Goal: Complete application form: Complete application form

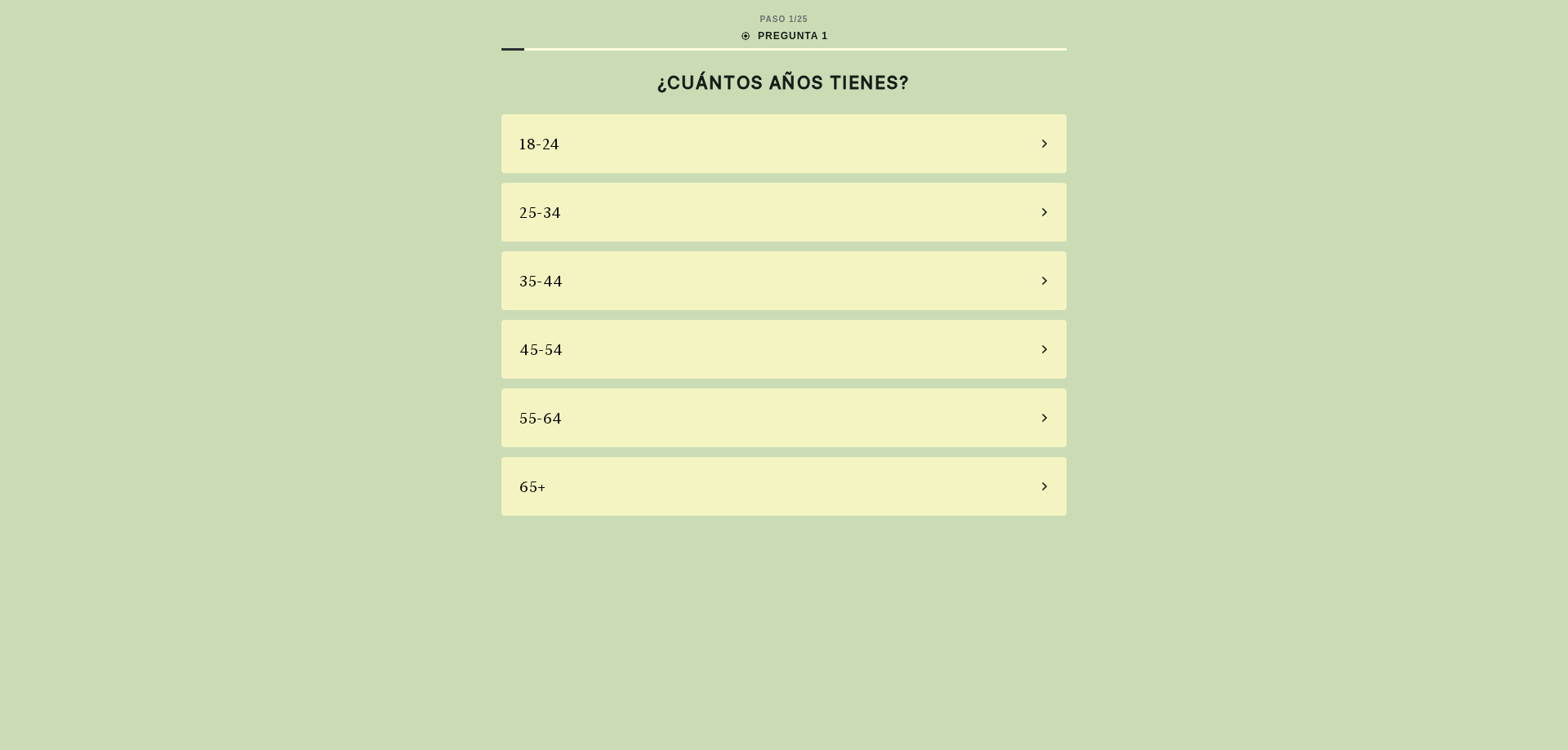
click at [692, 216] on div "25-34" at bounding box center [784, 212] width 566 height 59
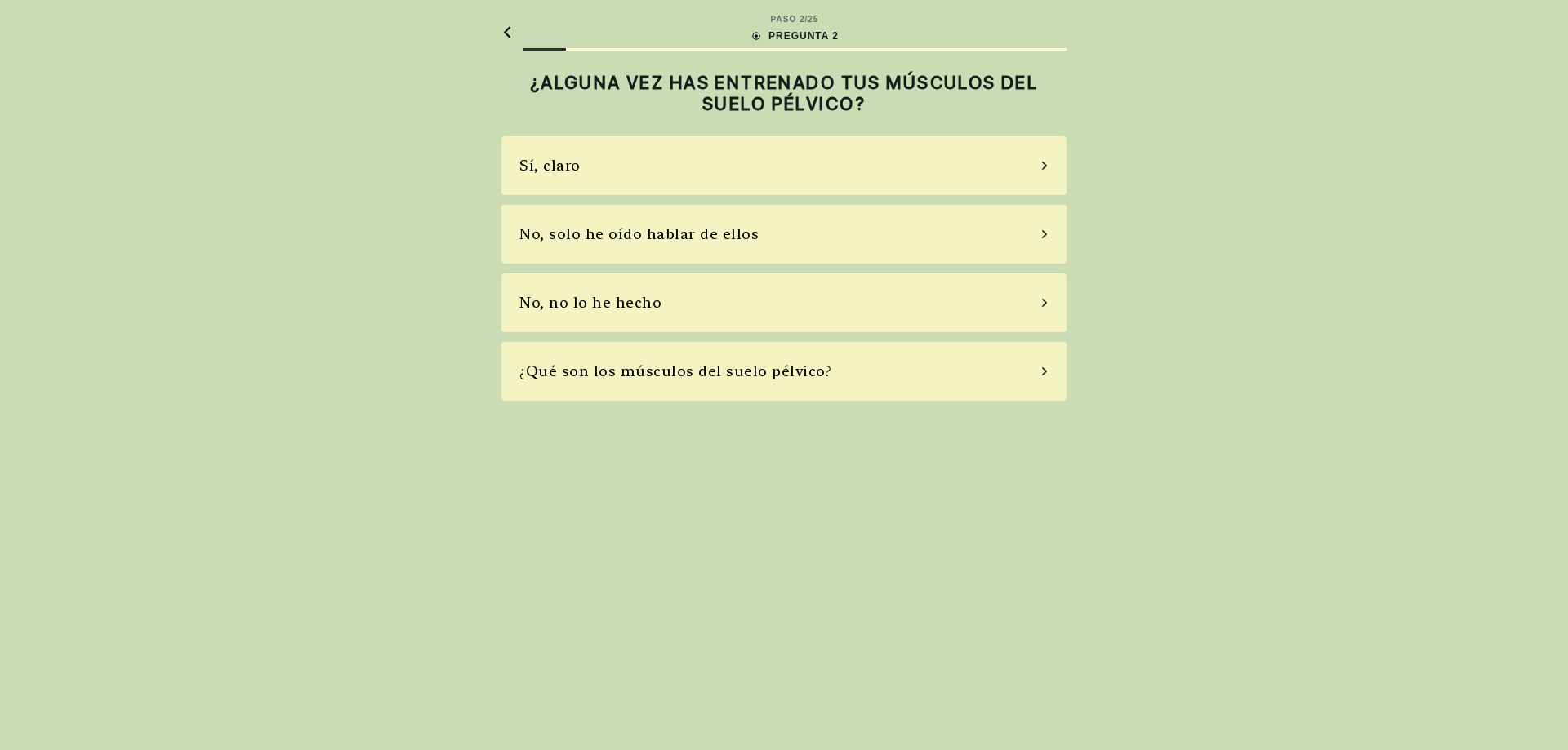
click at [824, 165] on div "Sí, claro" at bounding box center [784, 165] width 566 height 59
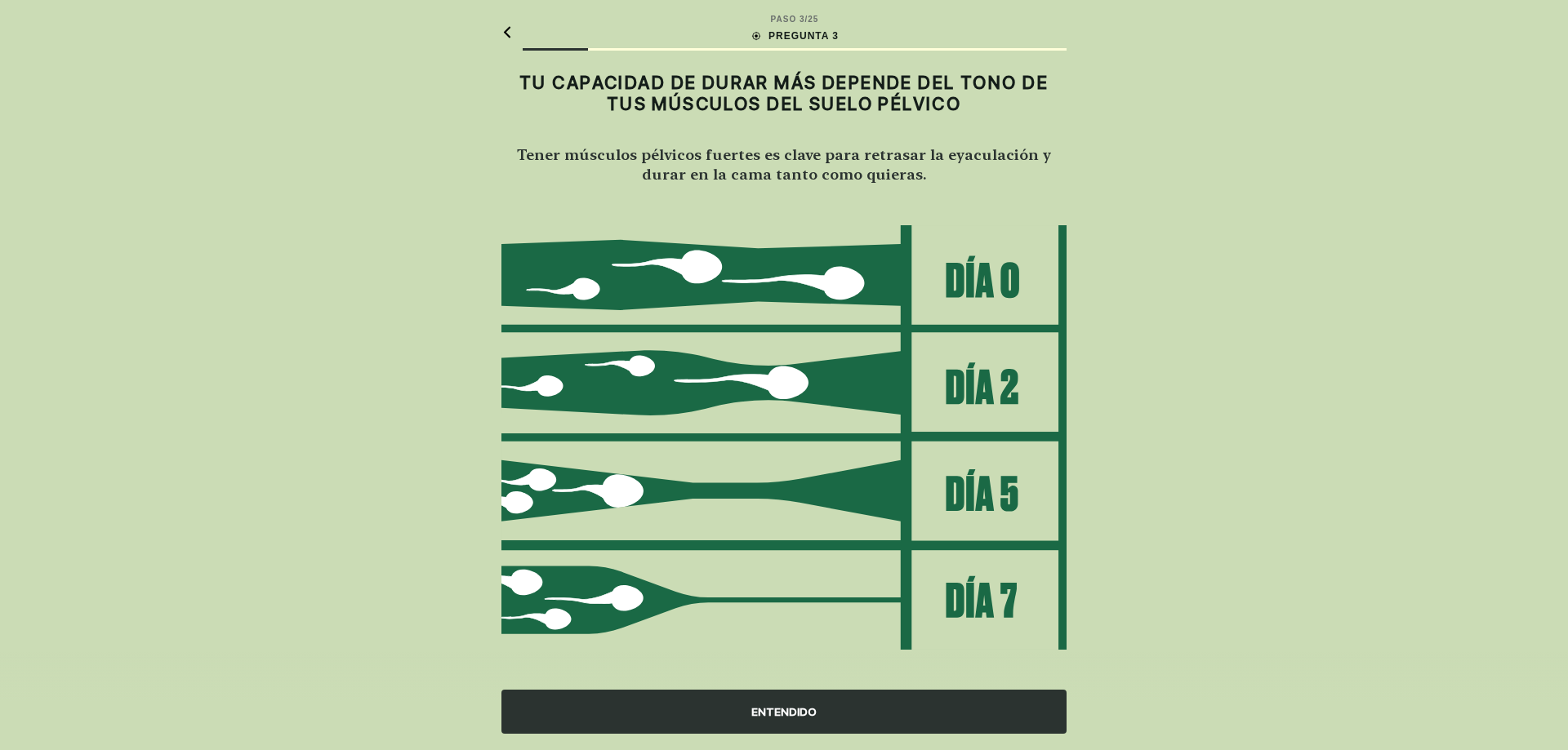
click at [501, 30] on main "PASO 3 / 25 PREGUNTA 3 TU CAPACIDAD DE DURAR MÁS DEPENDE DEL TONO DE TUS MÚSCUL…" at bounding box center [784, 381] width 592 height 762
click at [503, 32] on icon at bounding box center [508, 32] width 12 height 13
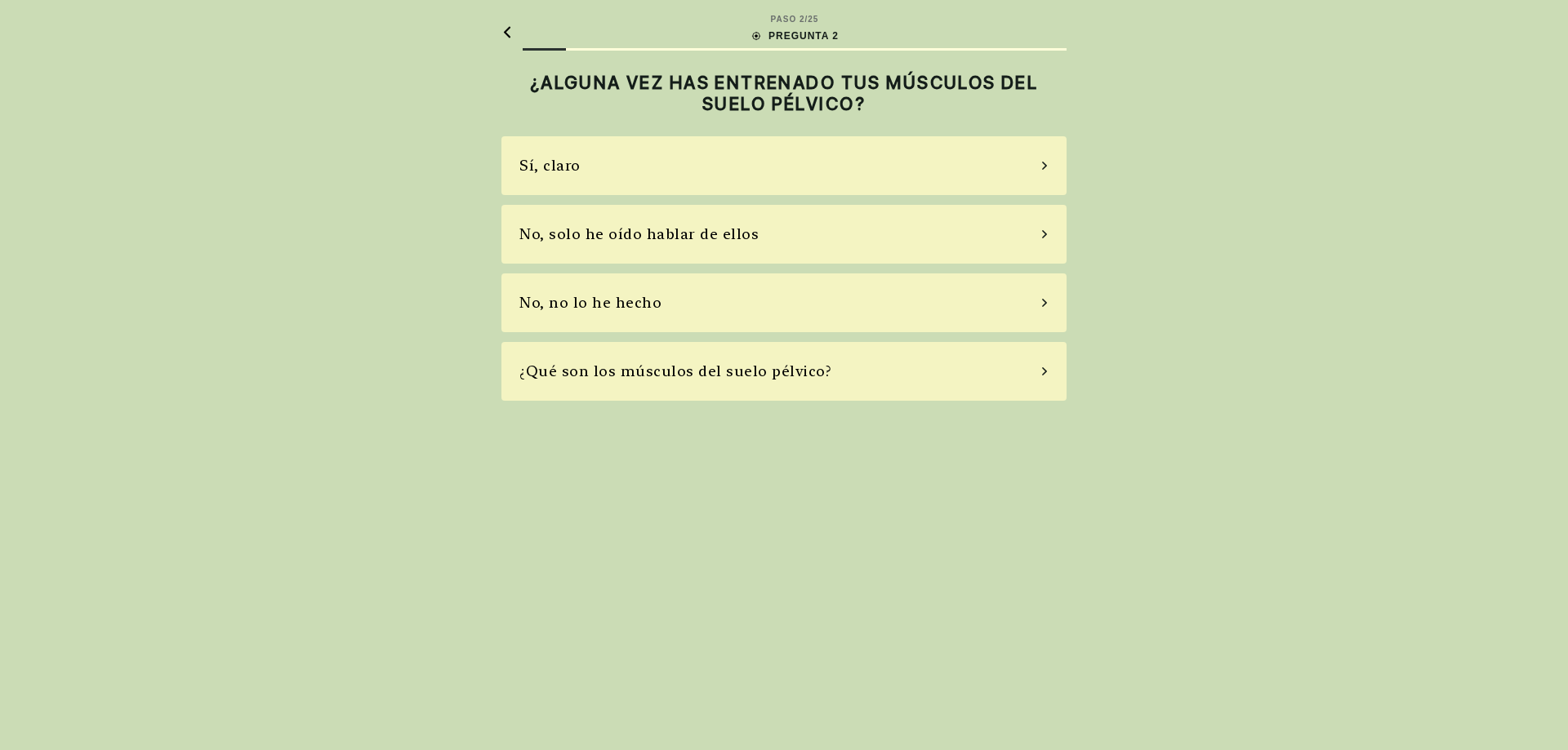
click at [646, 376] on div "¿Qué son los músculos del suelo pélvico?" at bounding box center [675, 371] width 312 height 22
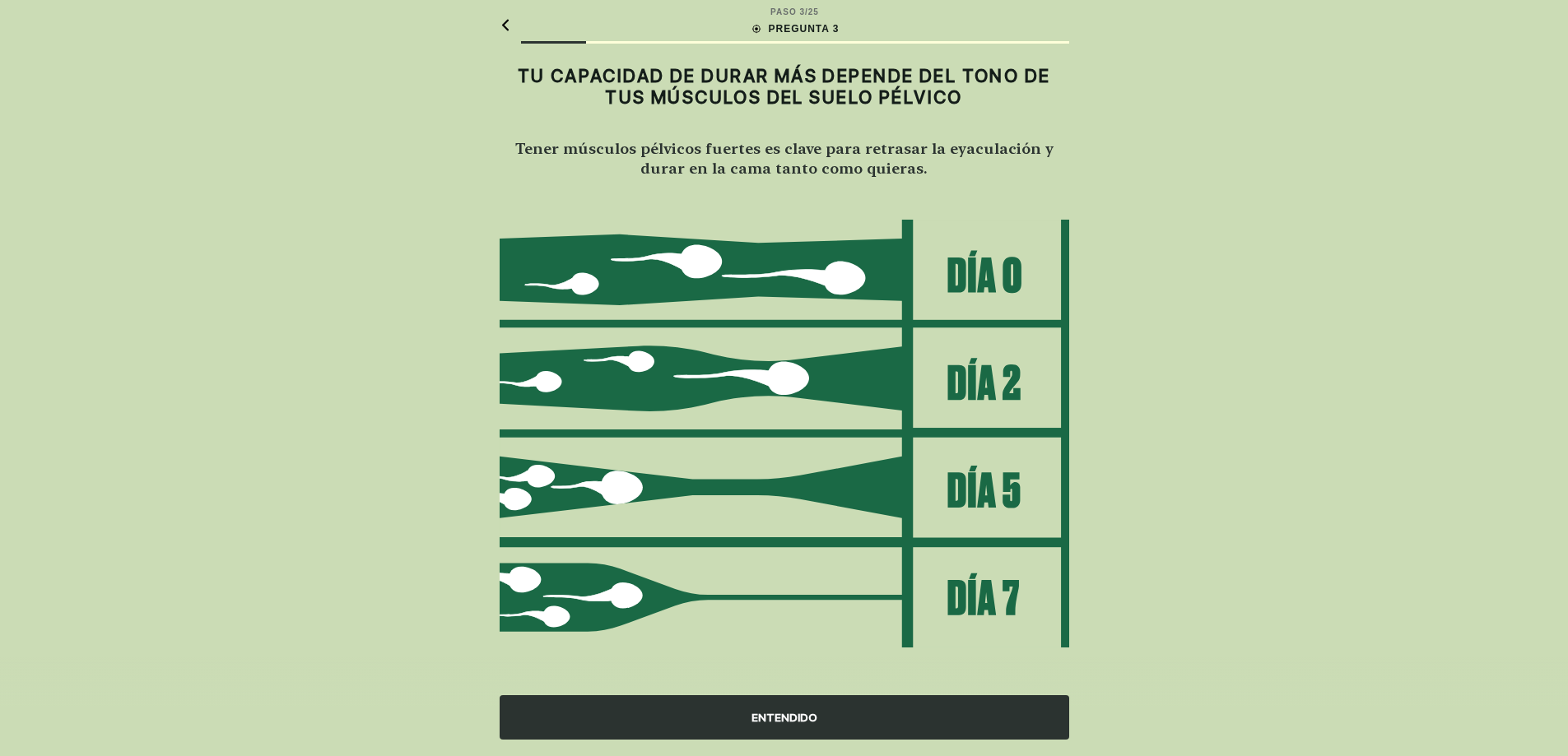
scroll to position [12, 0]
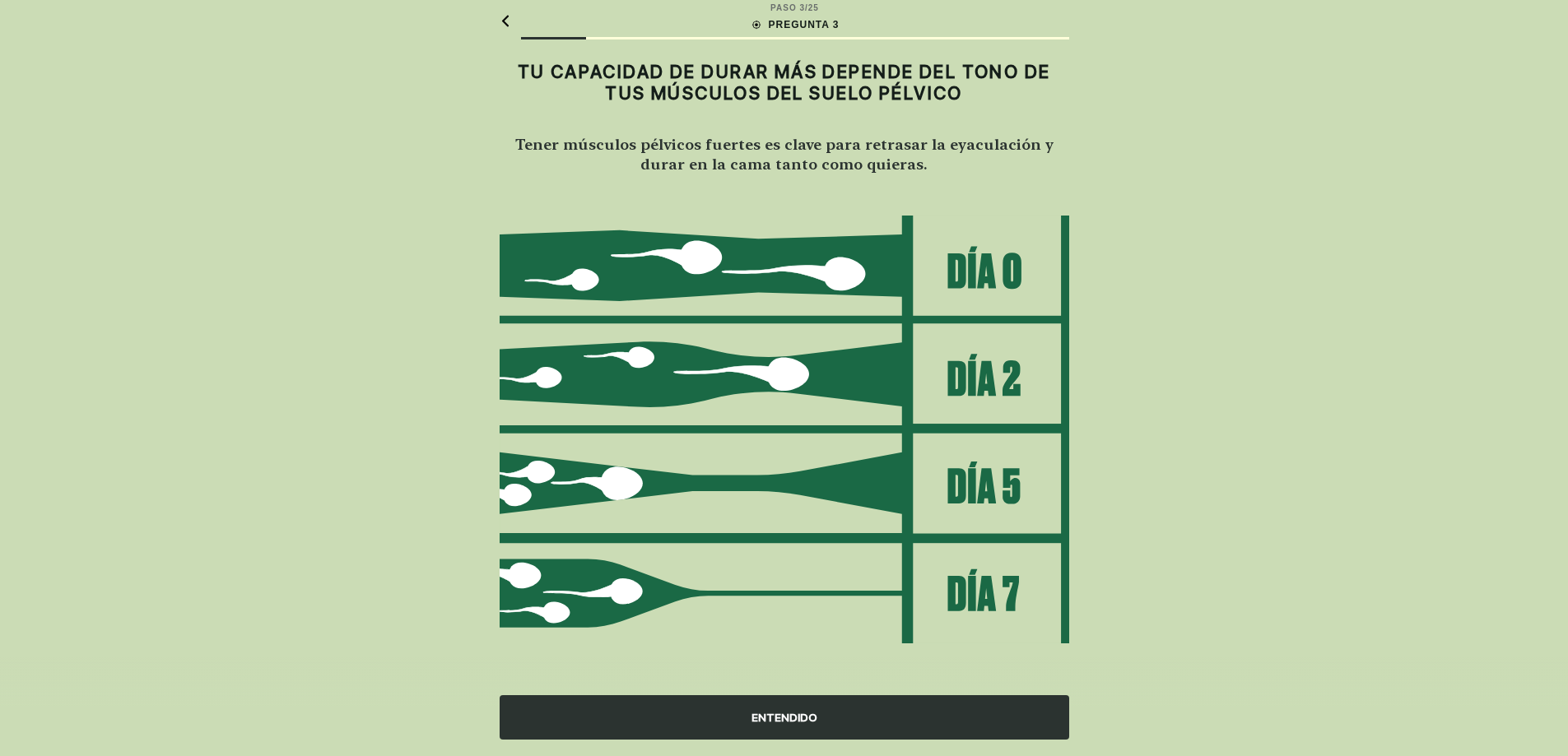
click at [735, 726] on div "ENTENDIDO" at bounding box center [784, 718] width 570 height 45
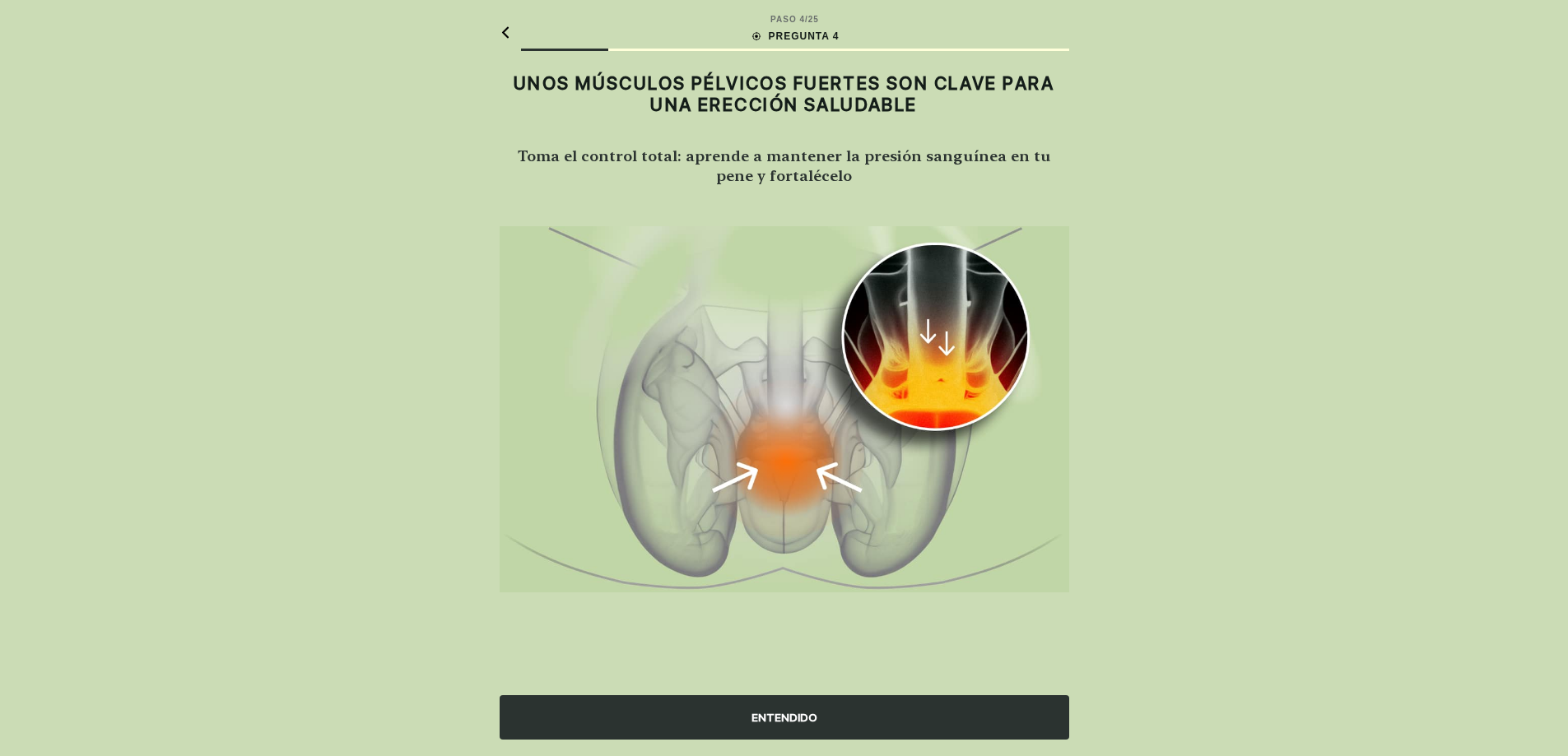
scroll to position [0, 0]
click at [784, 725] on div "ENTENDIDO" at bounding box center [790, 718] width 570 height 45
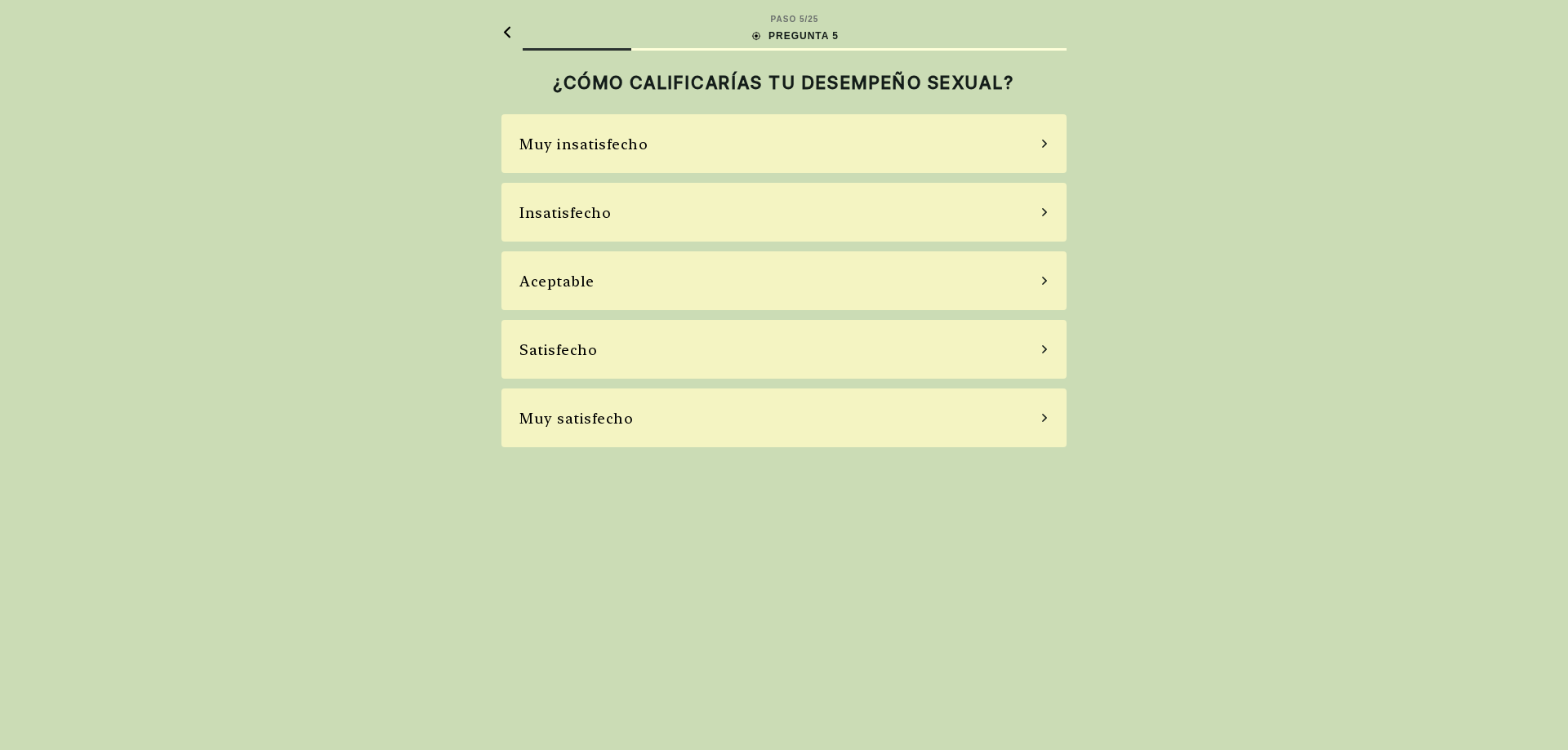
click at [509, 34] on icon at bounding box center [508, 32] width 12 height 13
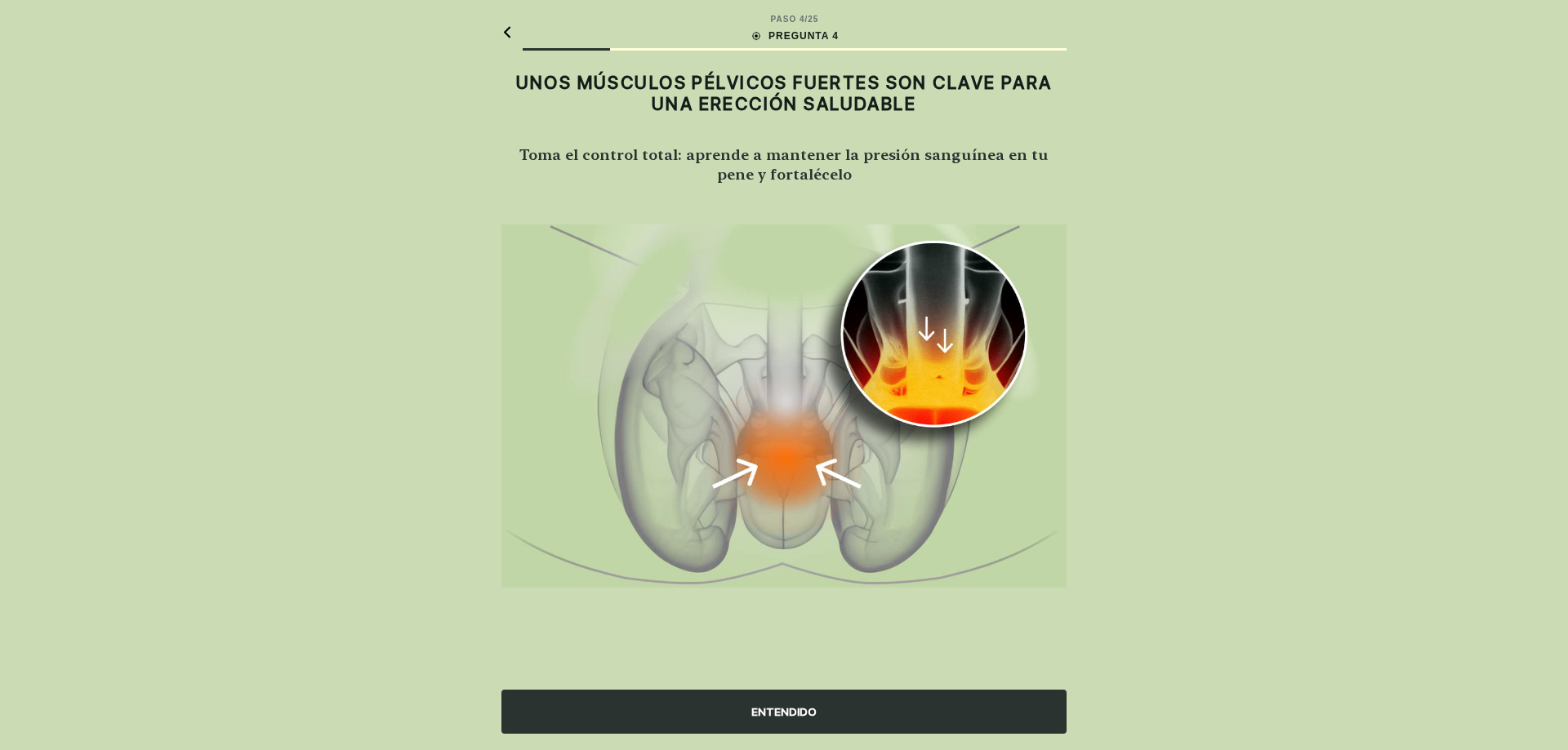
click at [509, 34] on icon at bounding box center [508, 32] width 12 height 13
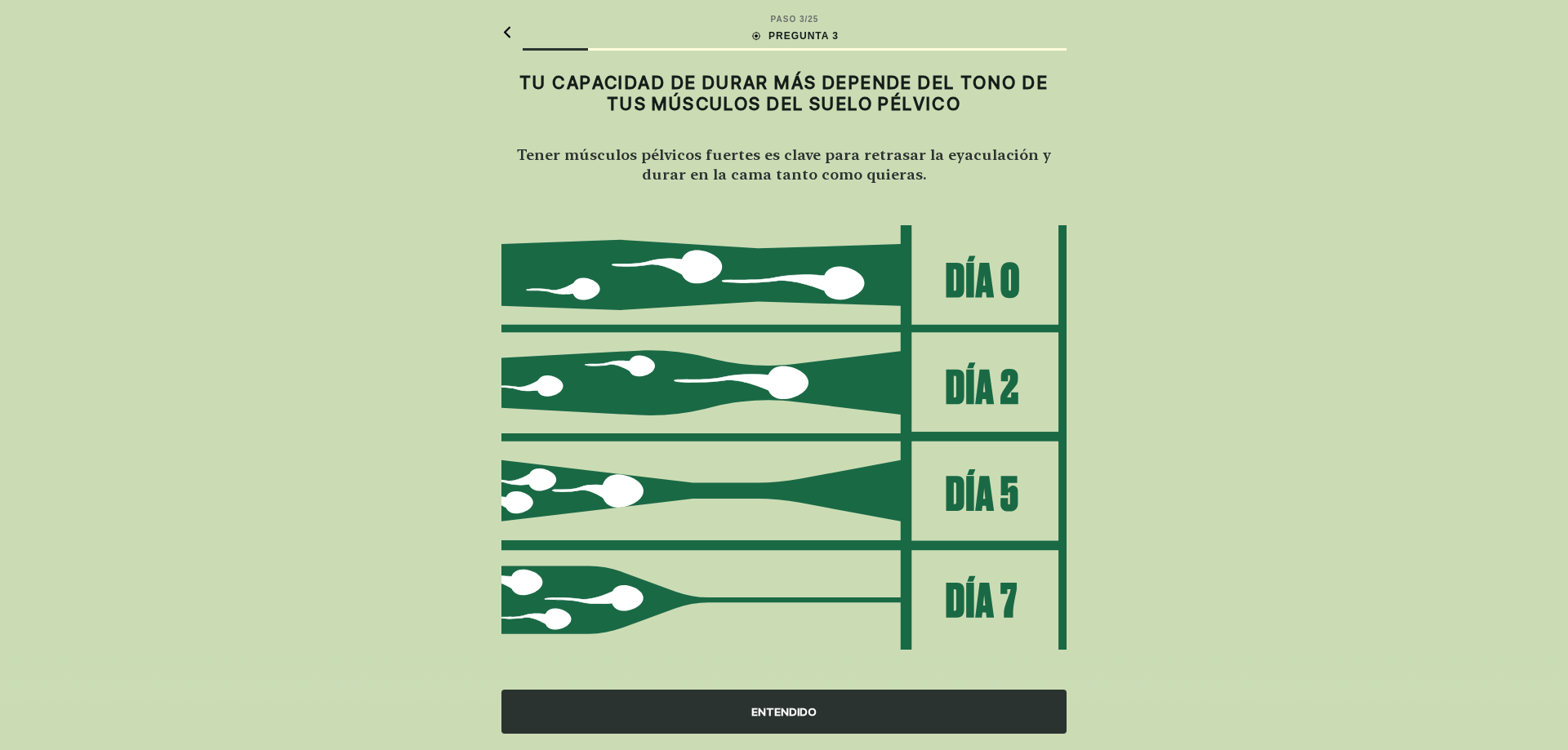
click at [508, 34] on div "PASO 3 / 25 PREGUNTA 3" at bounding box center [784, 32] width 566 height 64
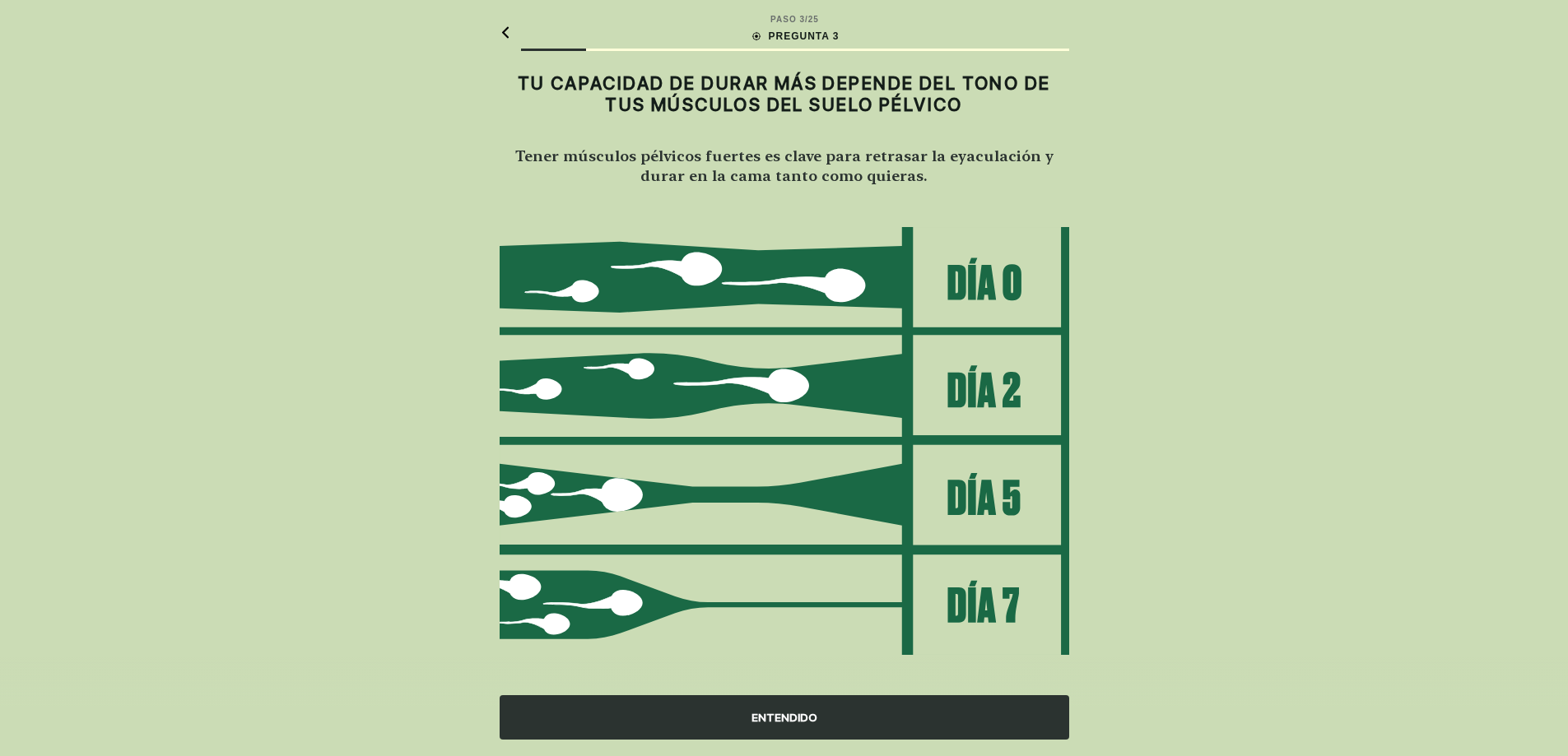
click at [508, 37] on icon at bounding box center [504, 32] width 7 height 12
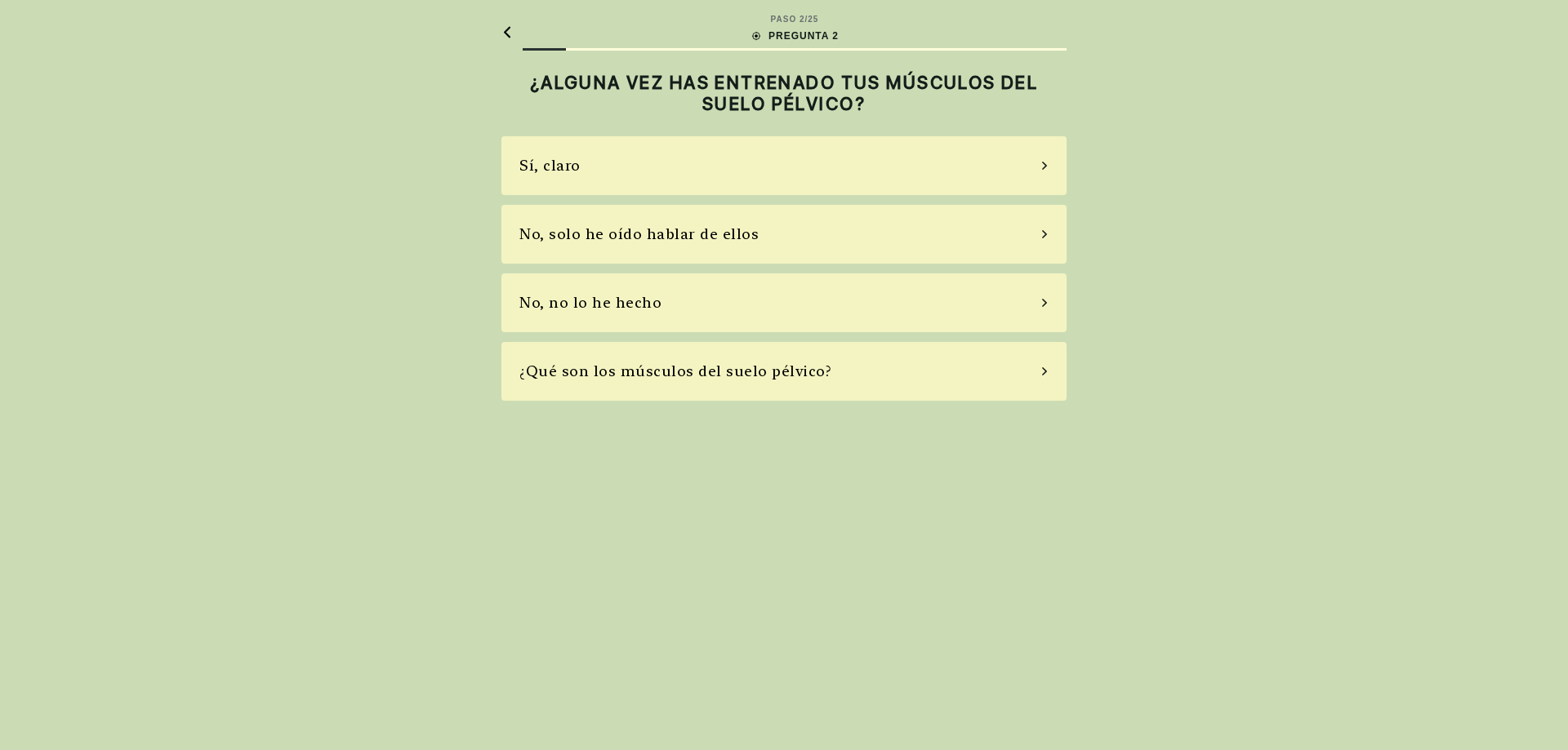
click at [640, 236] on div "No, solo he oído hablar de ellos" at bounding box center [639, 234] width 240 height 22
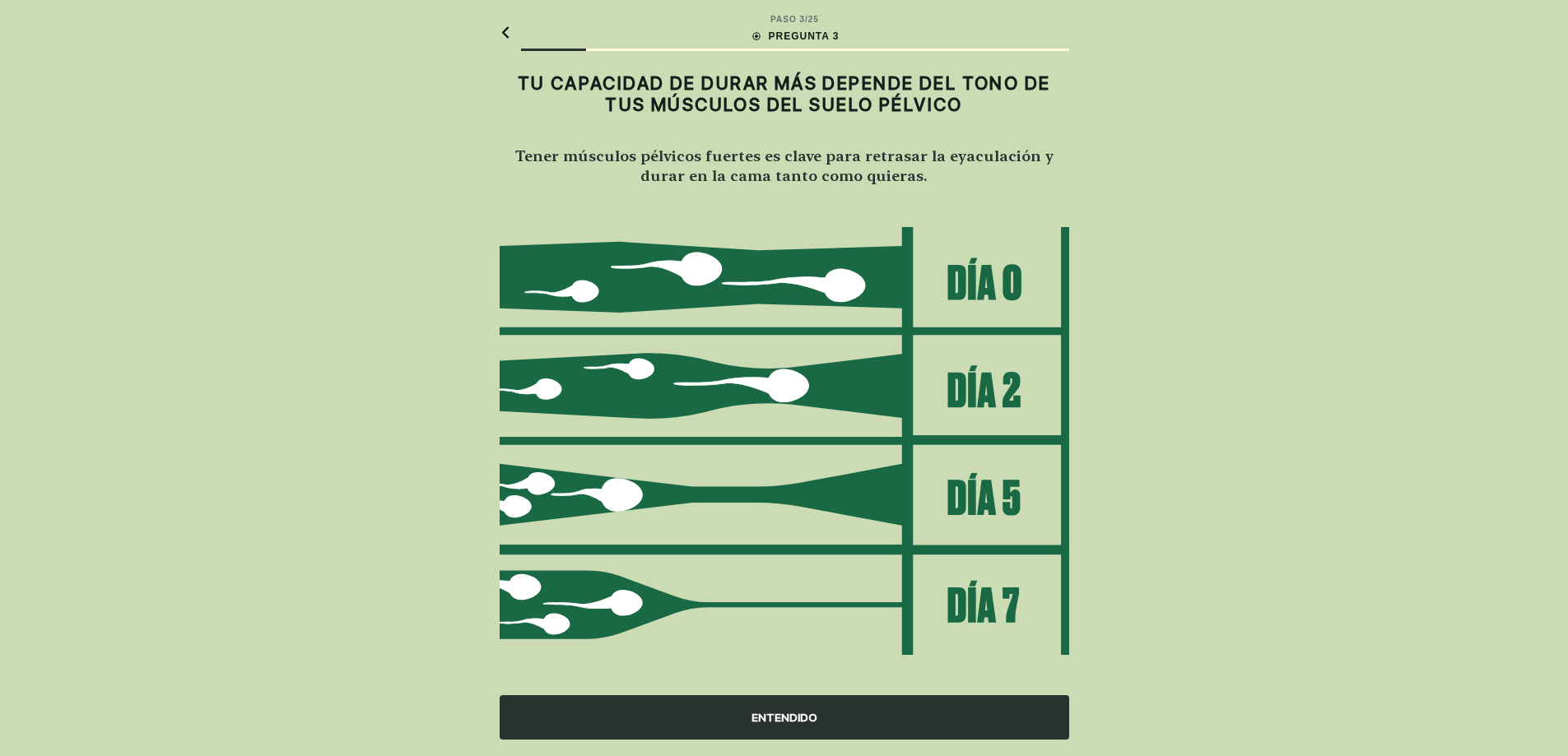
click at [800, 724] on div "ENTENDIDO" at bounding box center [784, 718] width 570 height 45
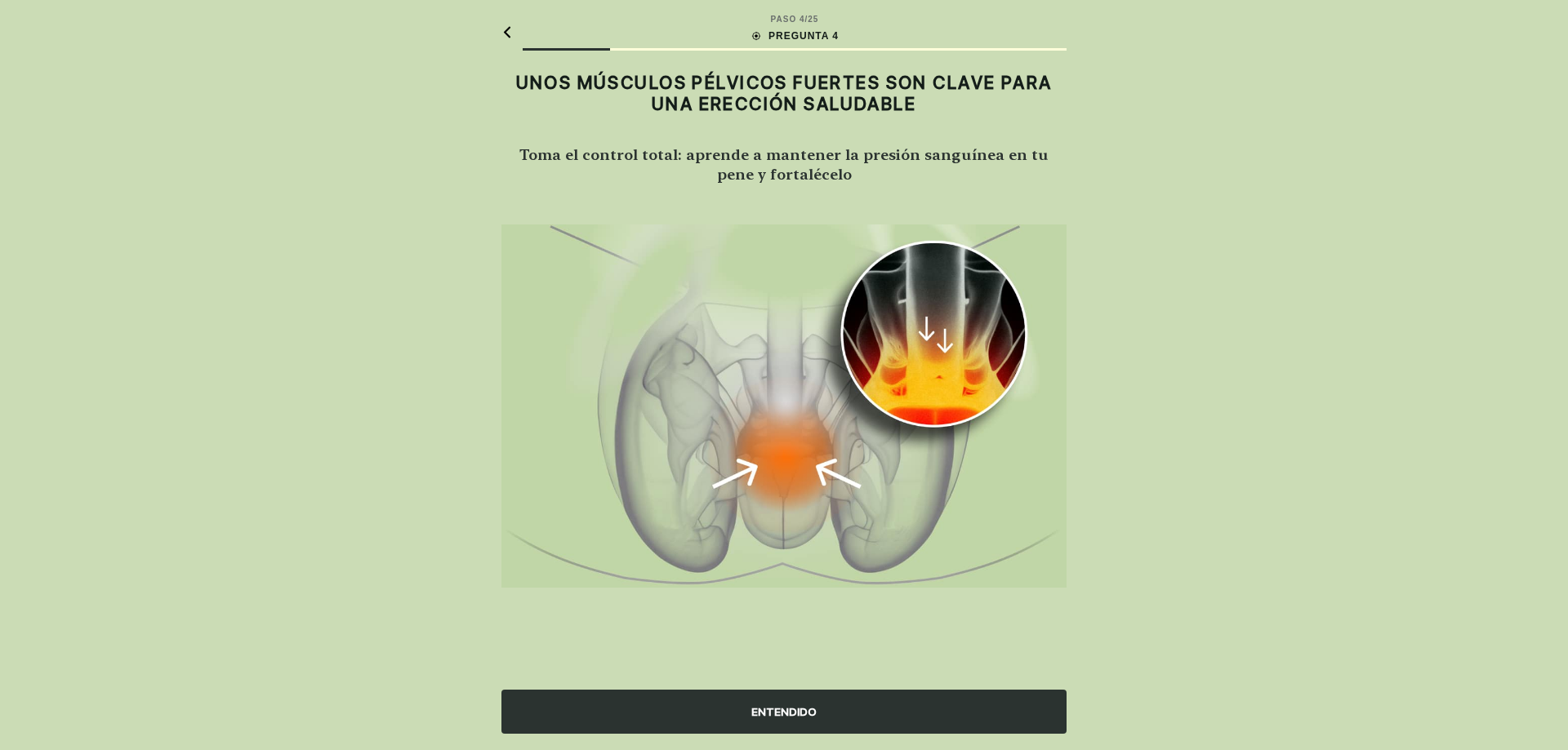
click at [794, 718] on div "ENTENDIDO" at bounding box center [784, 712] width 566 height 44
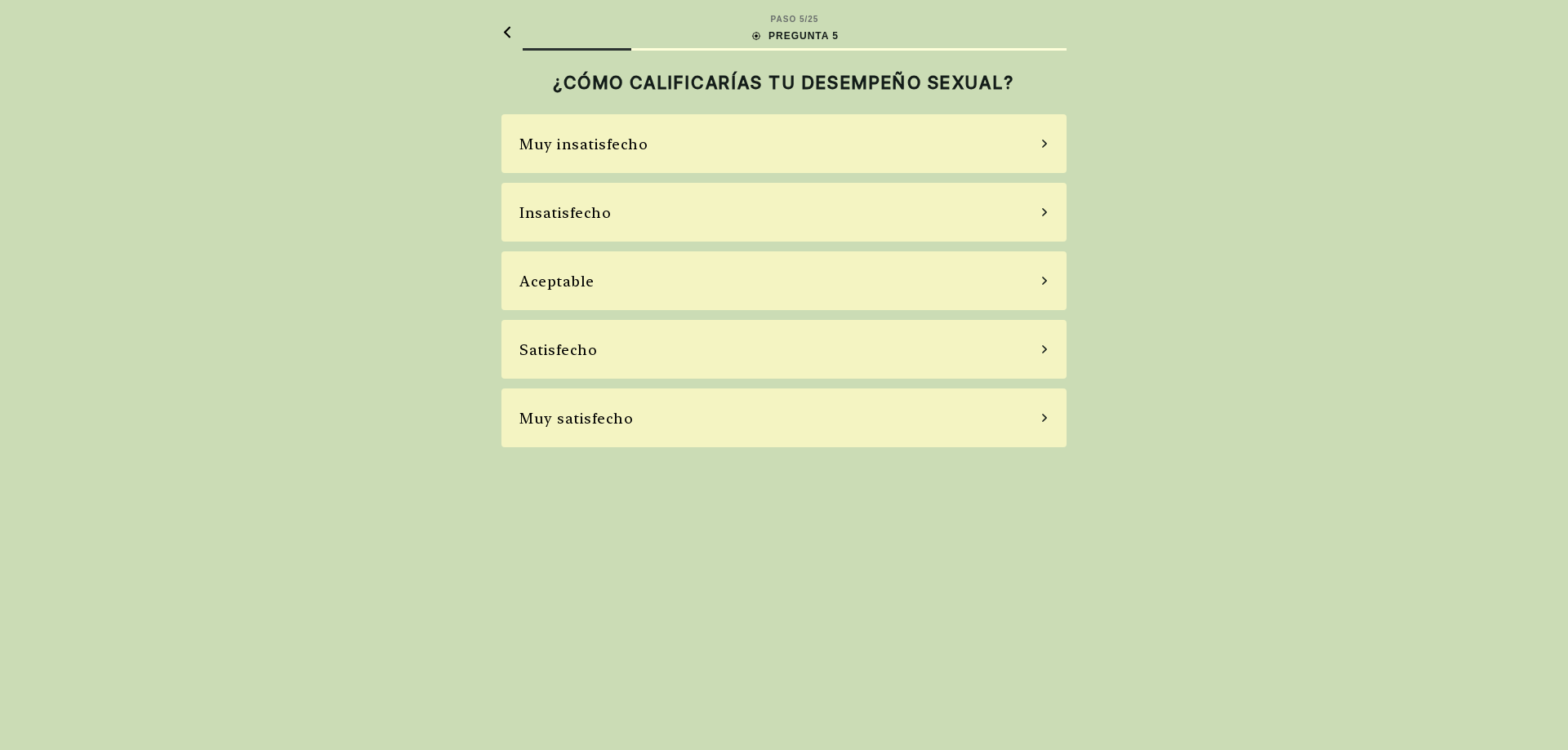
click at [705, 145] on div "Muy insatisfecho" at bounding box center [784, 143] width 566 height 59
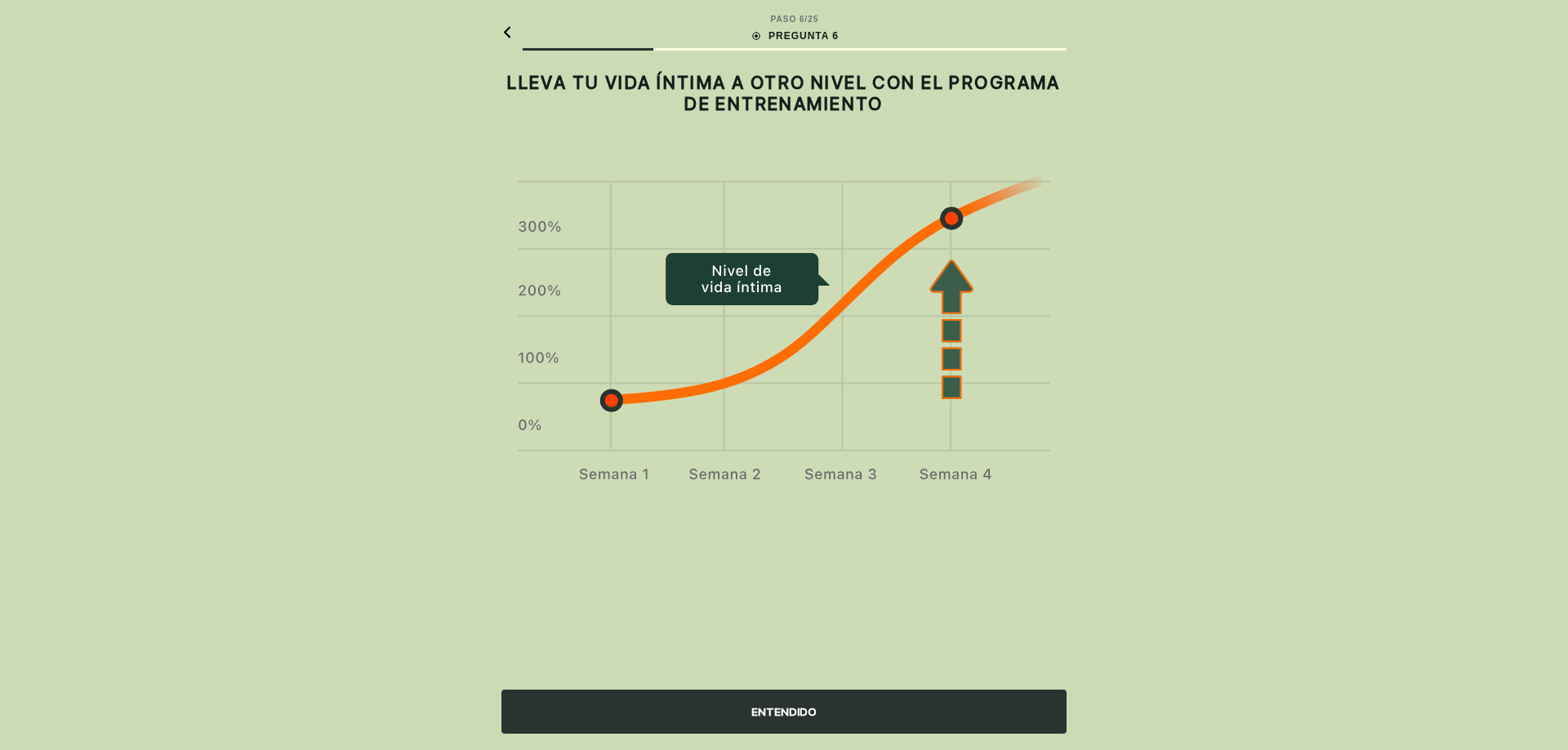
click at [758, 698] on div "ENTENDIDO" at bounding box center [784, 712] width 566 height 44
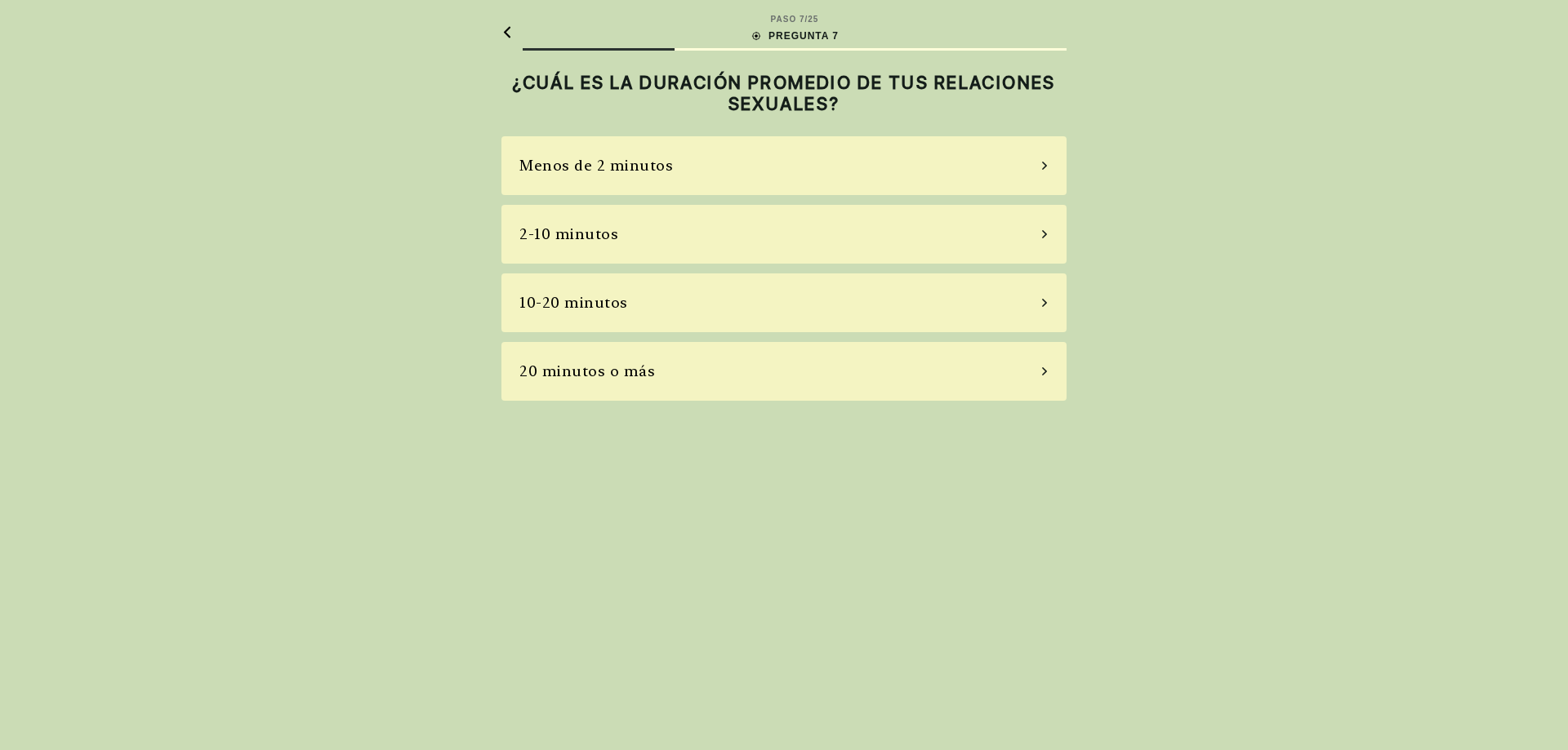
click at [692, 229] on div "2-10 minutos" at bounding box center [784, 234] width 566 height 59
click at [632, 296] on div "La mayoría de las veces" at bounding box center [608, 303] width 178 height 22
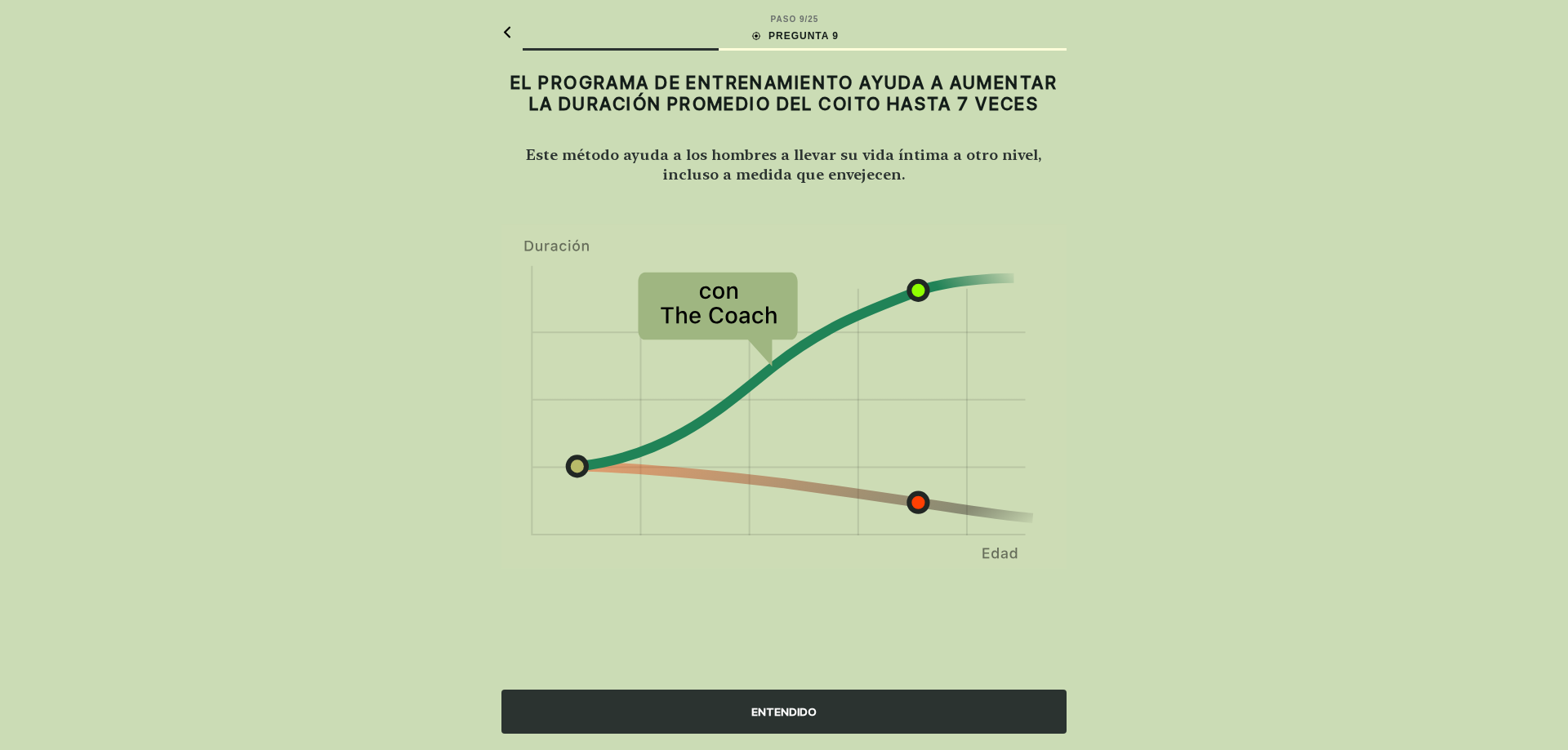
click at [769, 691] on div "ENTENDIDO" at bounding box center [784, 712] width 566 height 44
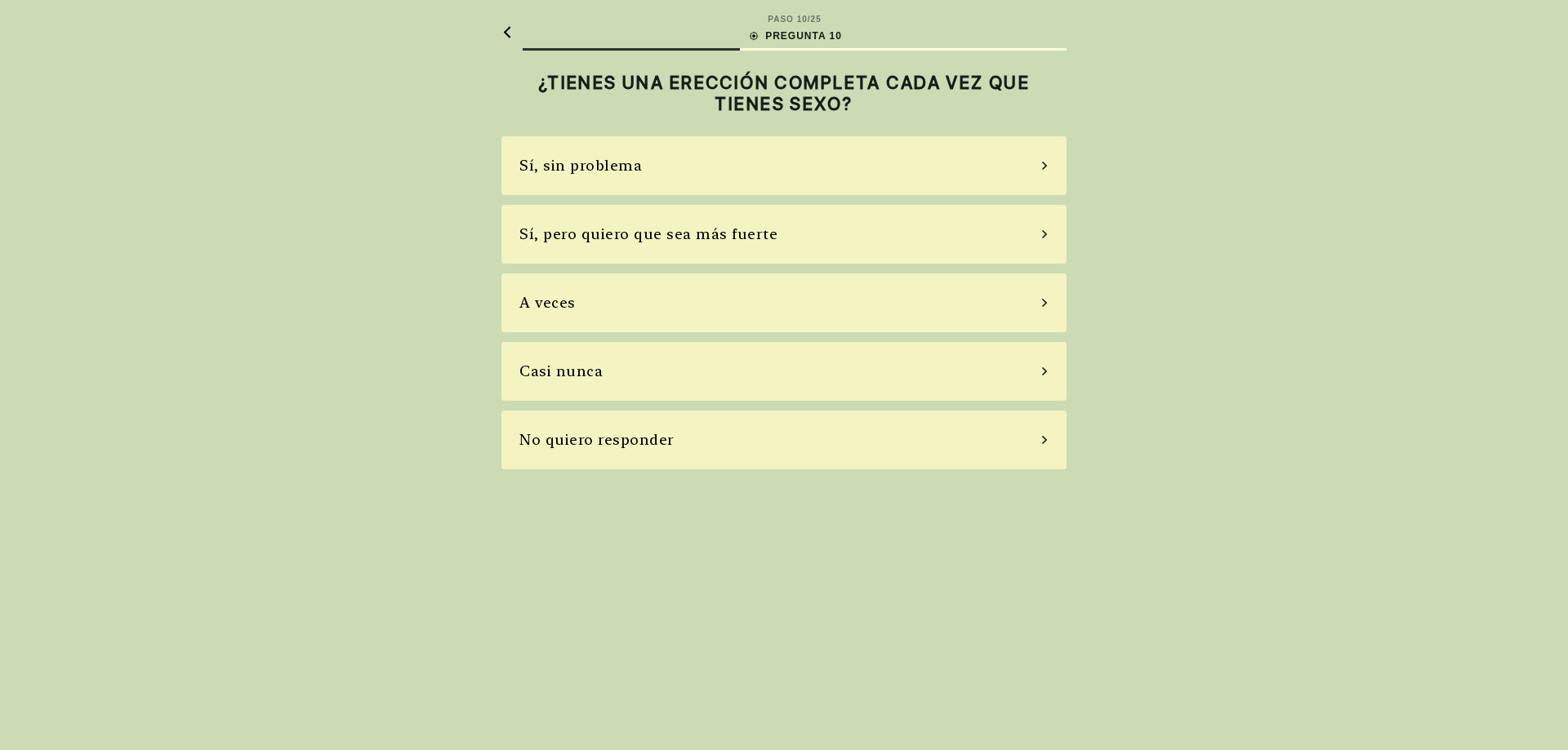
click at [640, 245] on div "Sí, pero quiero que sea más fuerte" at bounding box center [784, 234] width 566 height 59
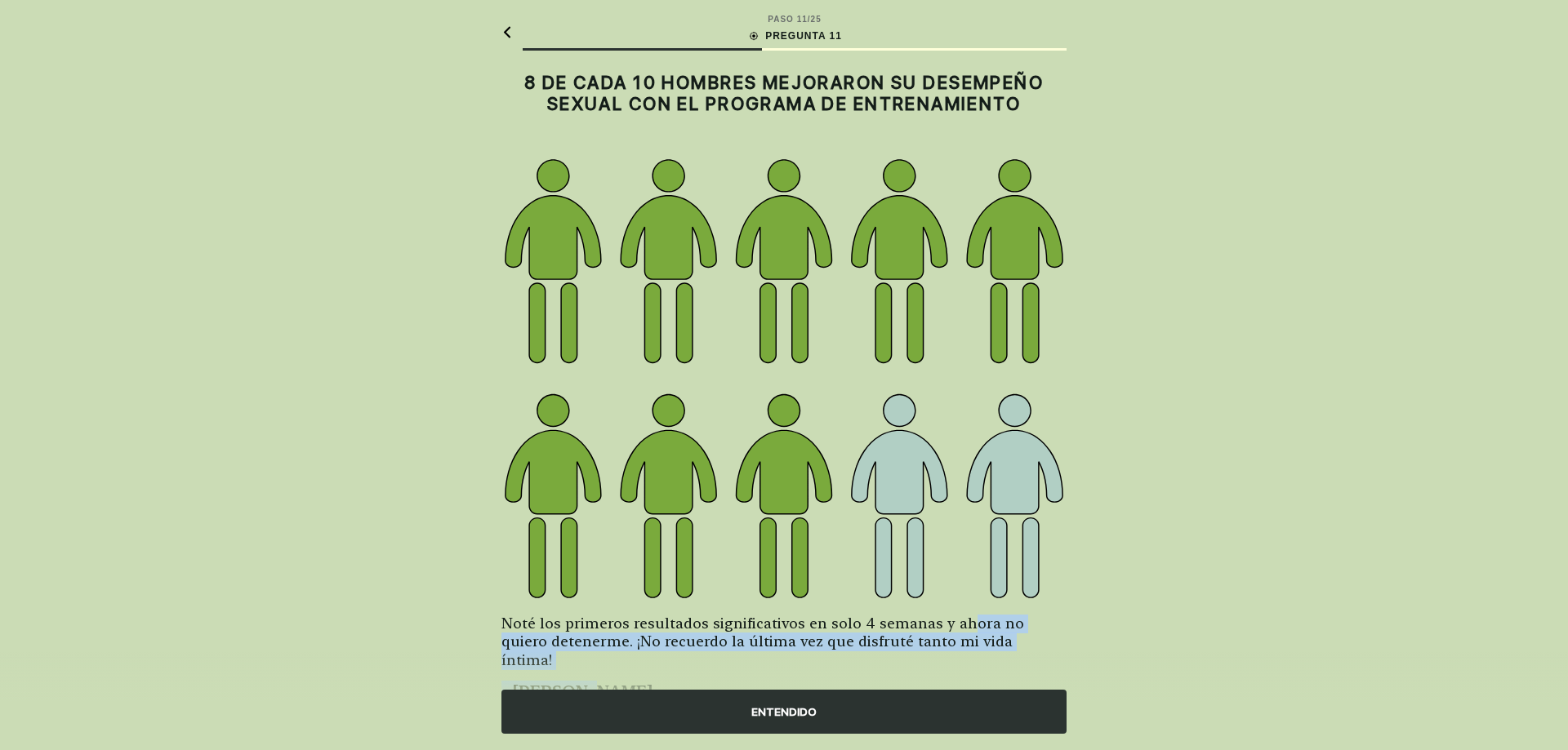
drag, startPoint x: 961, startPoint y: 189, endPoint x: 714, endPoint y: 205, distance: 247.5
click at [627, 207] on div "Noté los primeros resultados significativos en solo 4 semanas y ahora no quiero…" at bounding box center [784, 428] width 566 height 545
click at [777, 206] on div "Noté los primeros resultados significativos en solo 4 semanas y ahora no quiero…" at bounding box center [784, 428] width 566 height 545
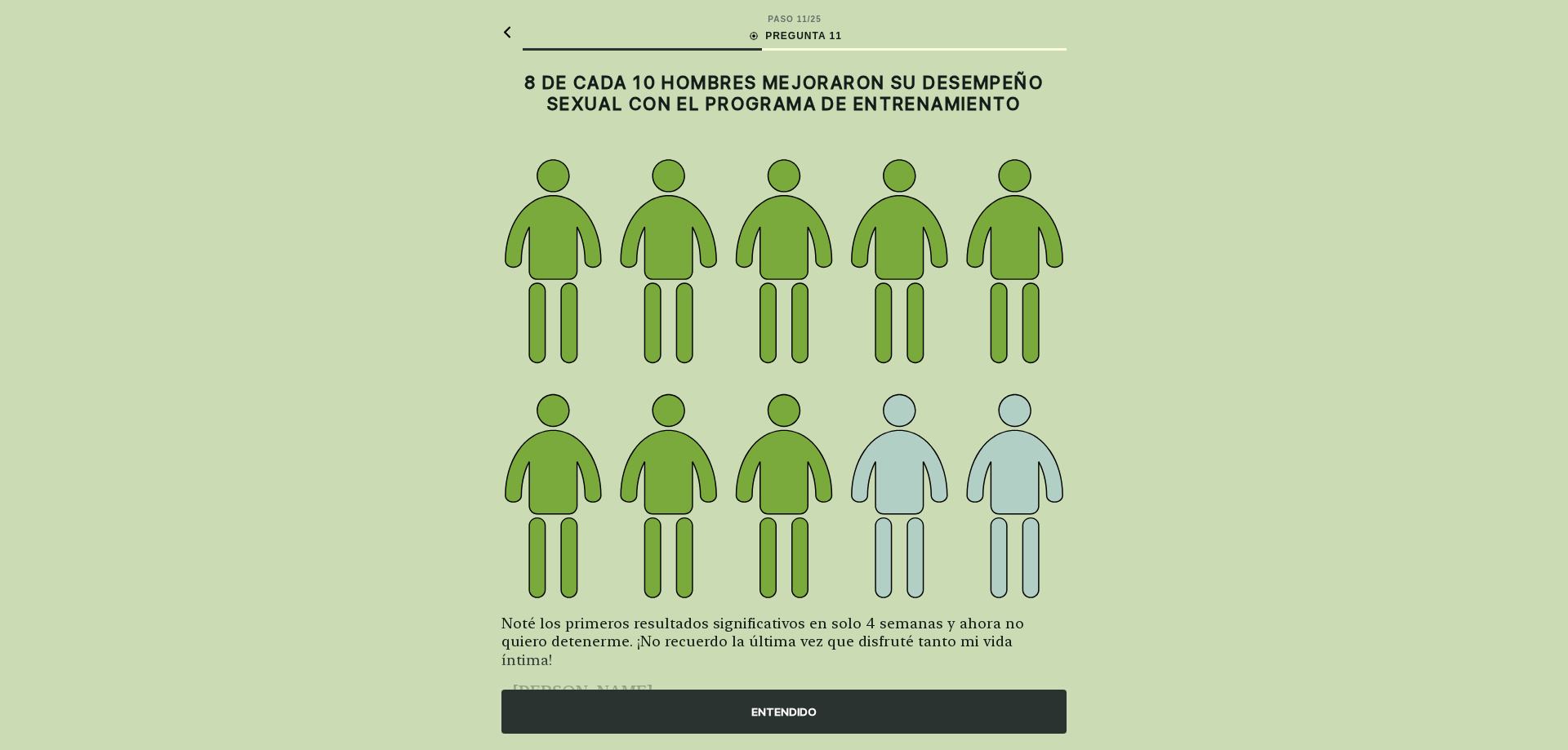
click at [787, 718] on div "ENTENDIDO" at bounding box center [784, 712] width 566 height 44
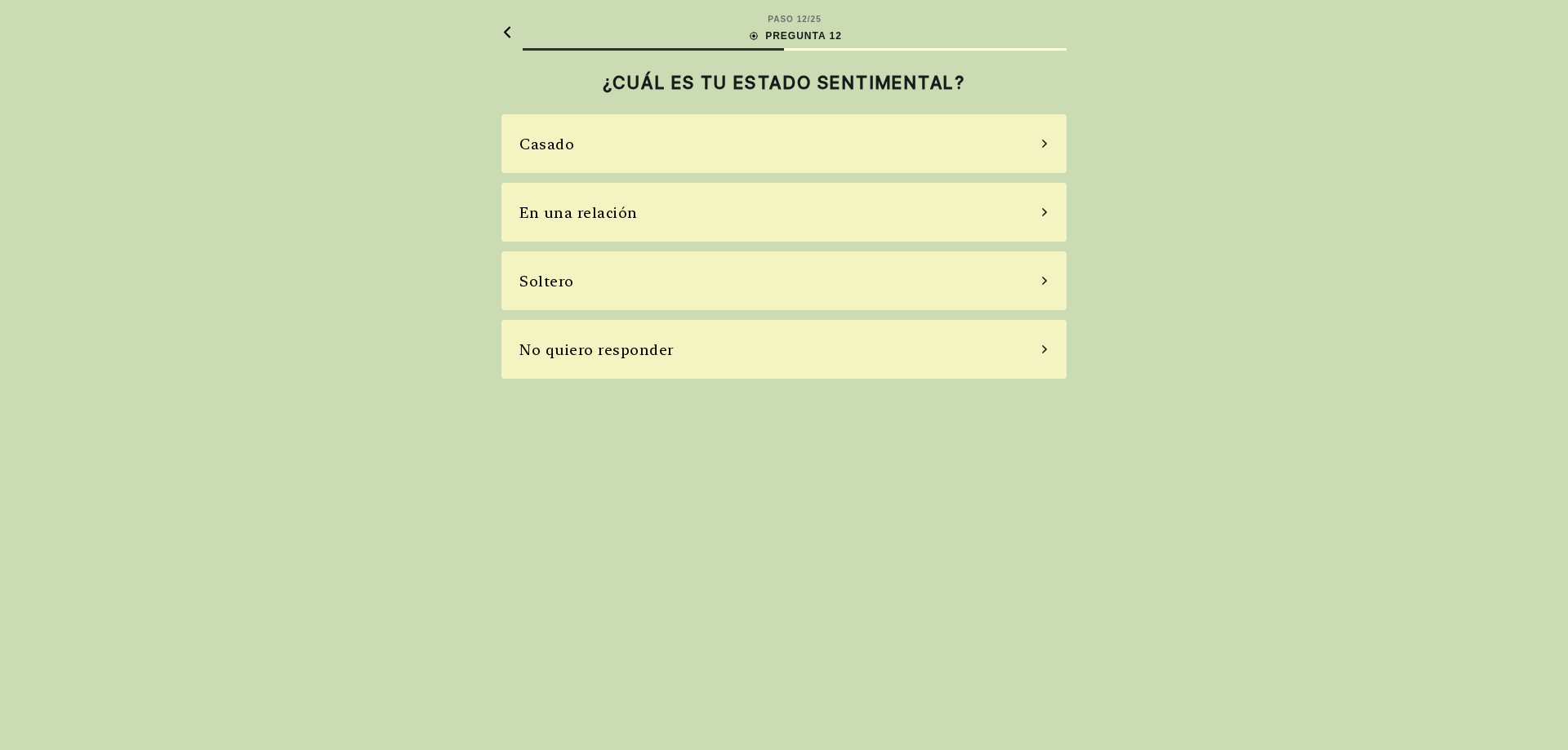
click at [646, 287] on div "Soltero" at bounding box center [784, 280] width 566 height 59
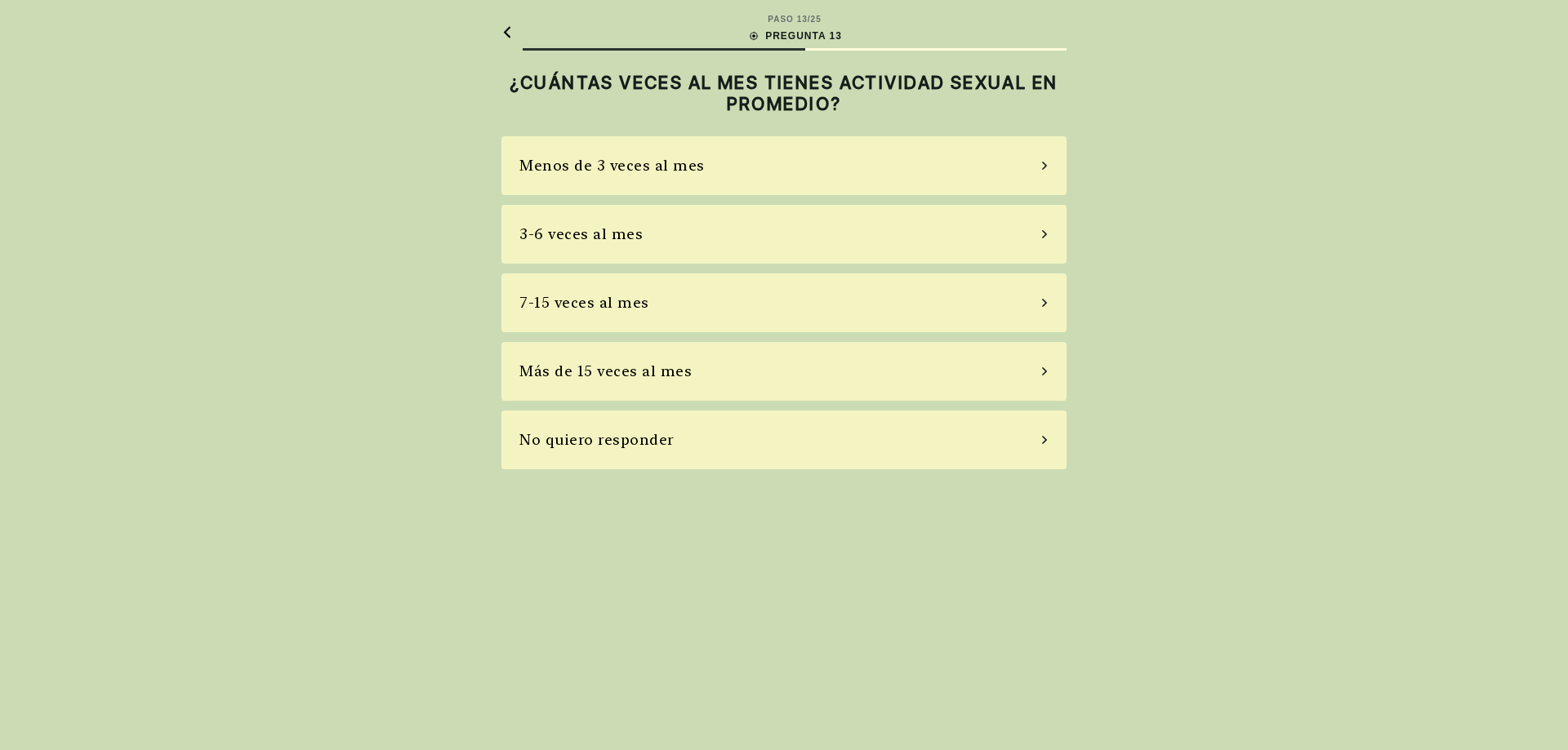
click at [671, 169] on div "Menos de 3 veces al mes" at bounding box center [612, 165] width 186 height 22
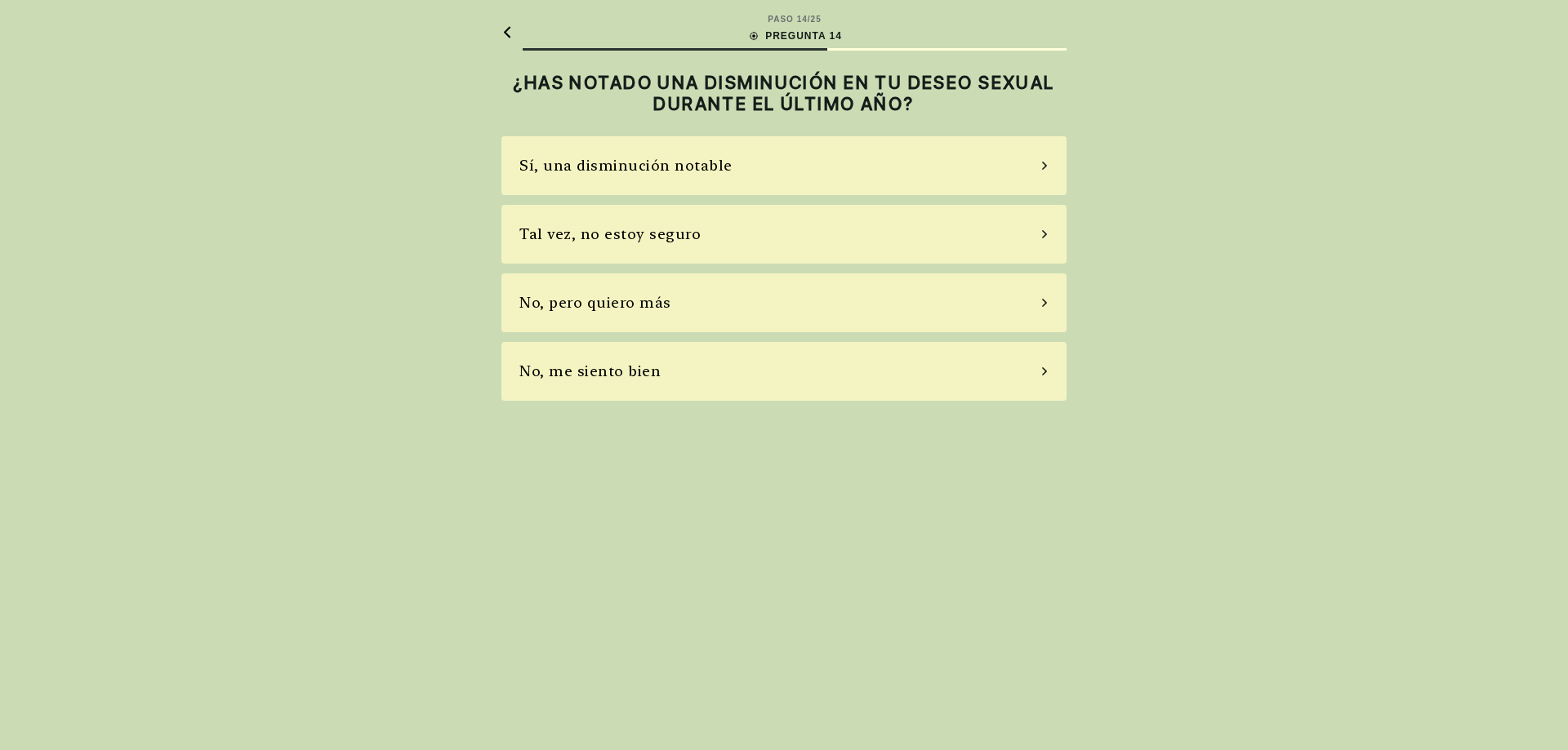
click at [644, 315] on div "No, pero quiero más" at bounding box center [784, 303] width 566 height 59
click at [697, 313] on div "No, no tomo" at bounding box center [784, 303] width 566 height 59
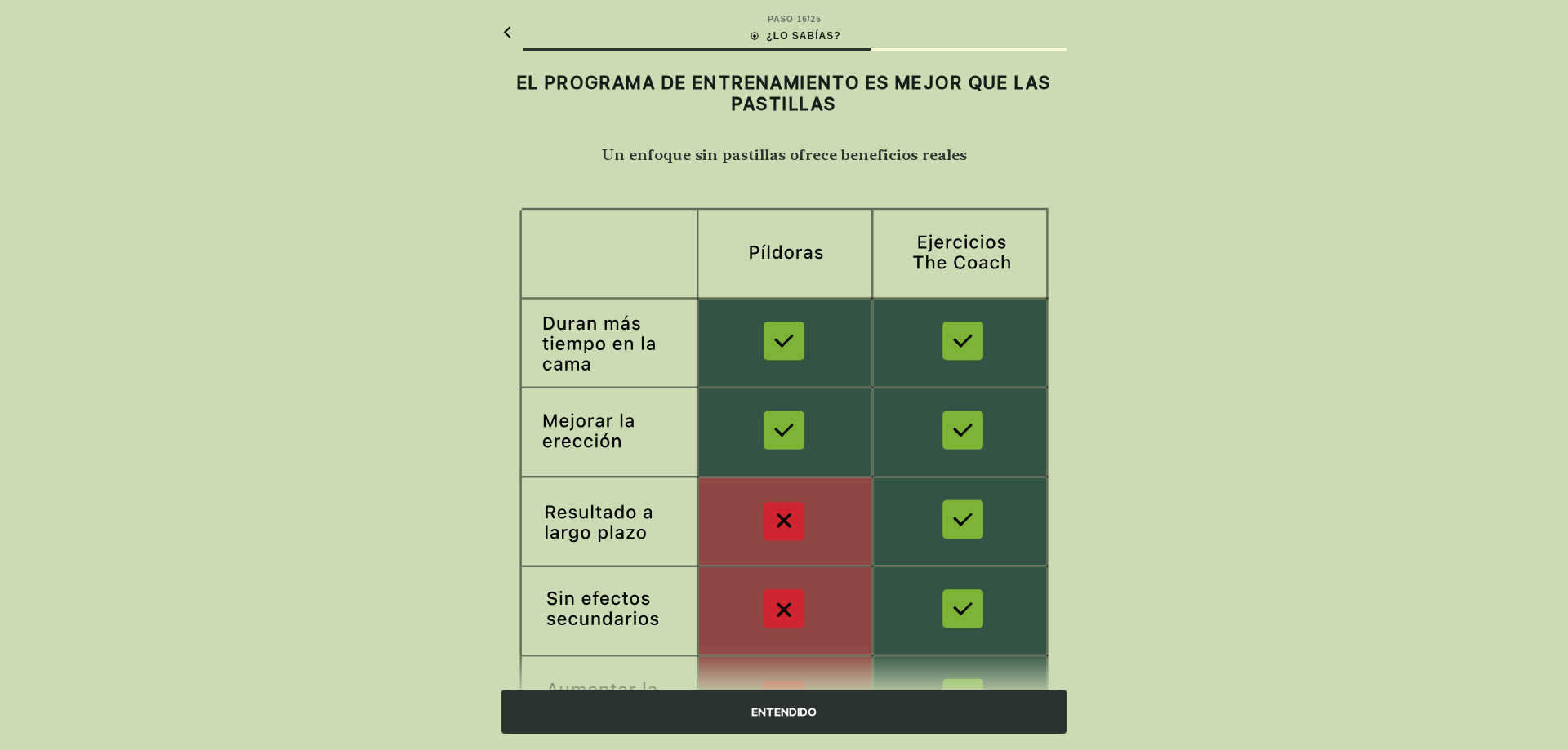
click at [807, 696] on div "ENTENDIDO" at bounding box center [784, 712] width 566 height 44
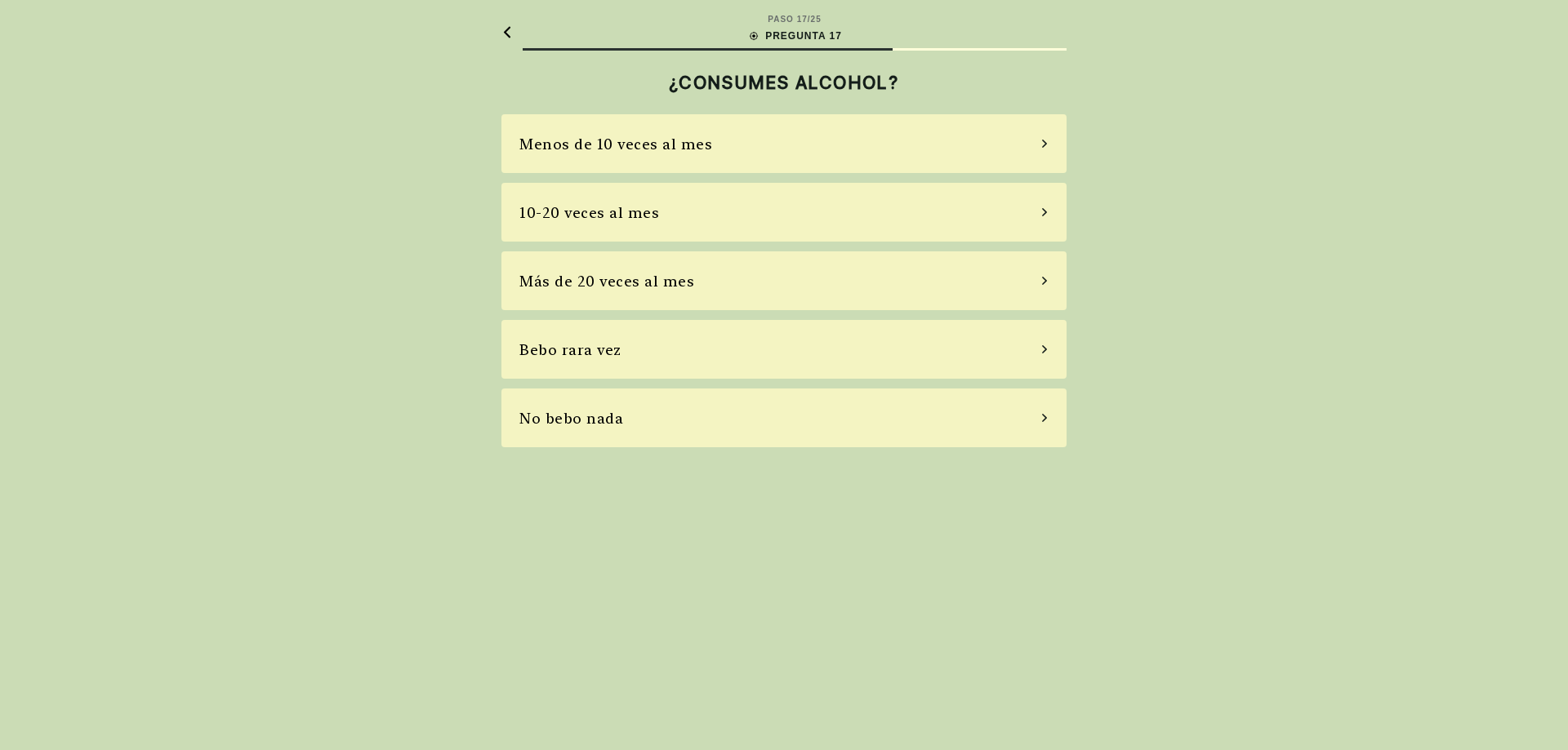
click at [665, 355] on div "Bebo rara vez" at bounding box center [784, 349] width 566 height 59
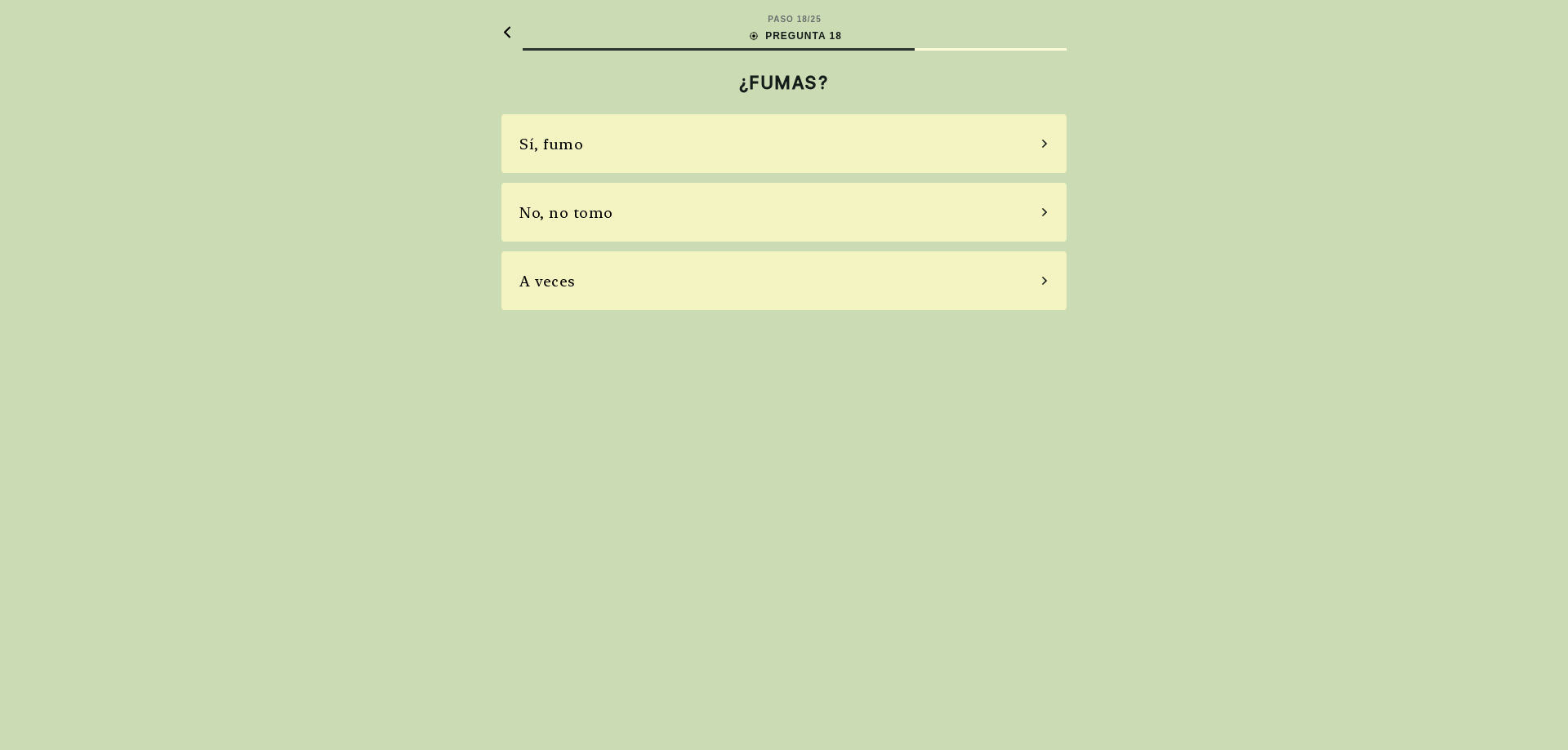
click at [617, 287] on div "A veces" at bounding box center [784, 280] width 566 height 59
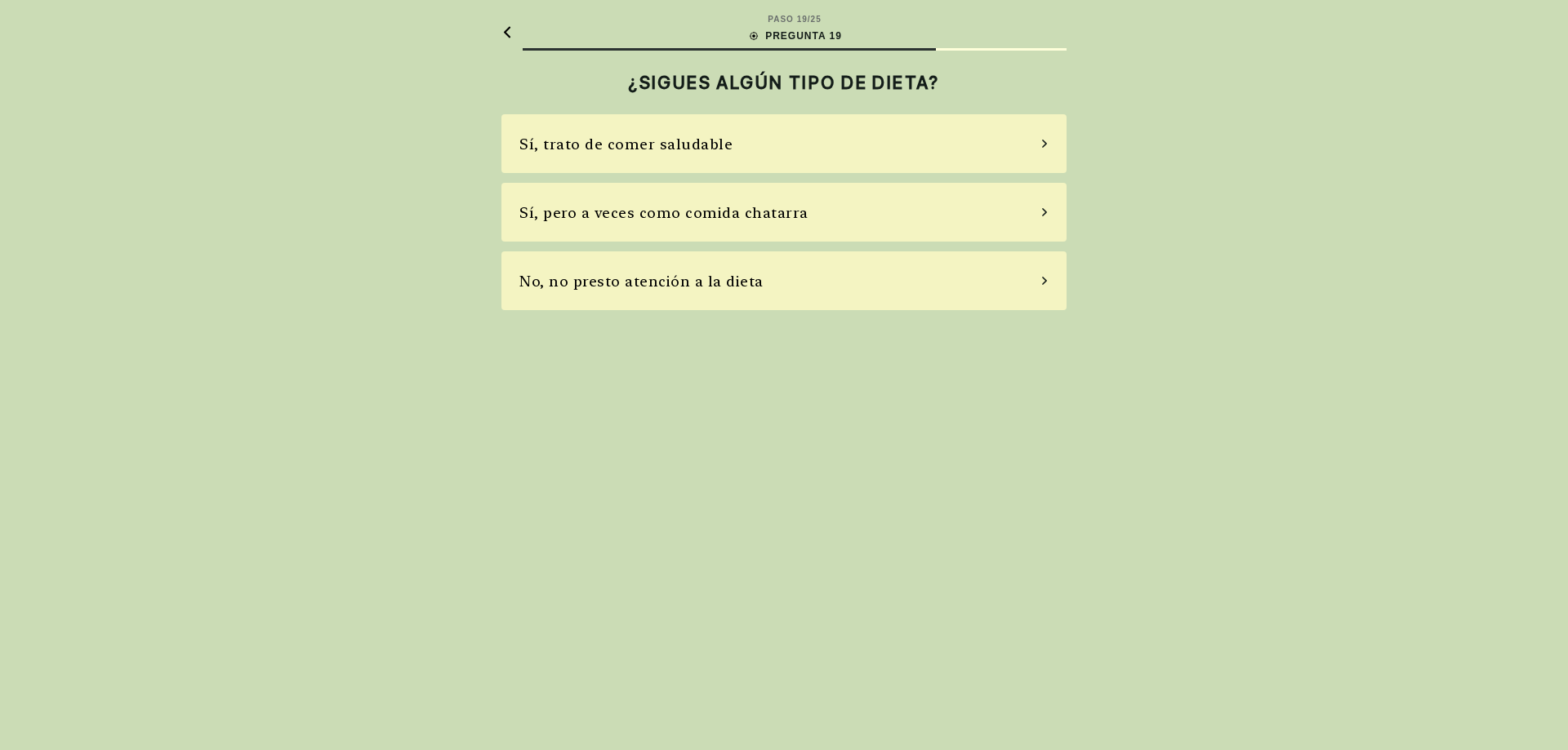
click at [677, 139] on div "Sí, trato de comer saludable" at bounding box center [625, 144] width 213 height 22
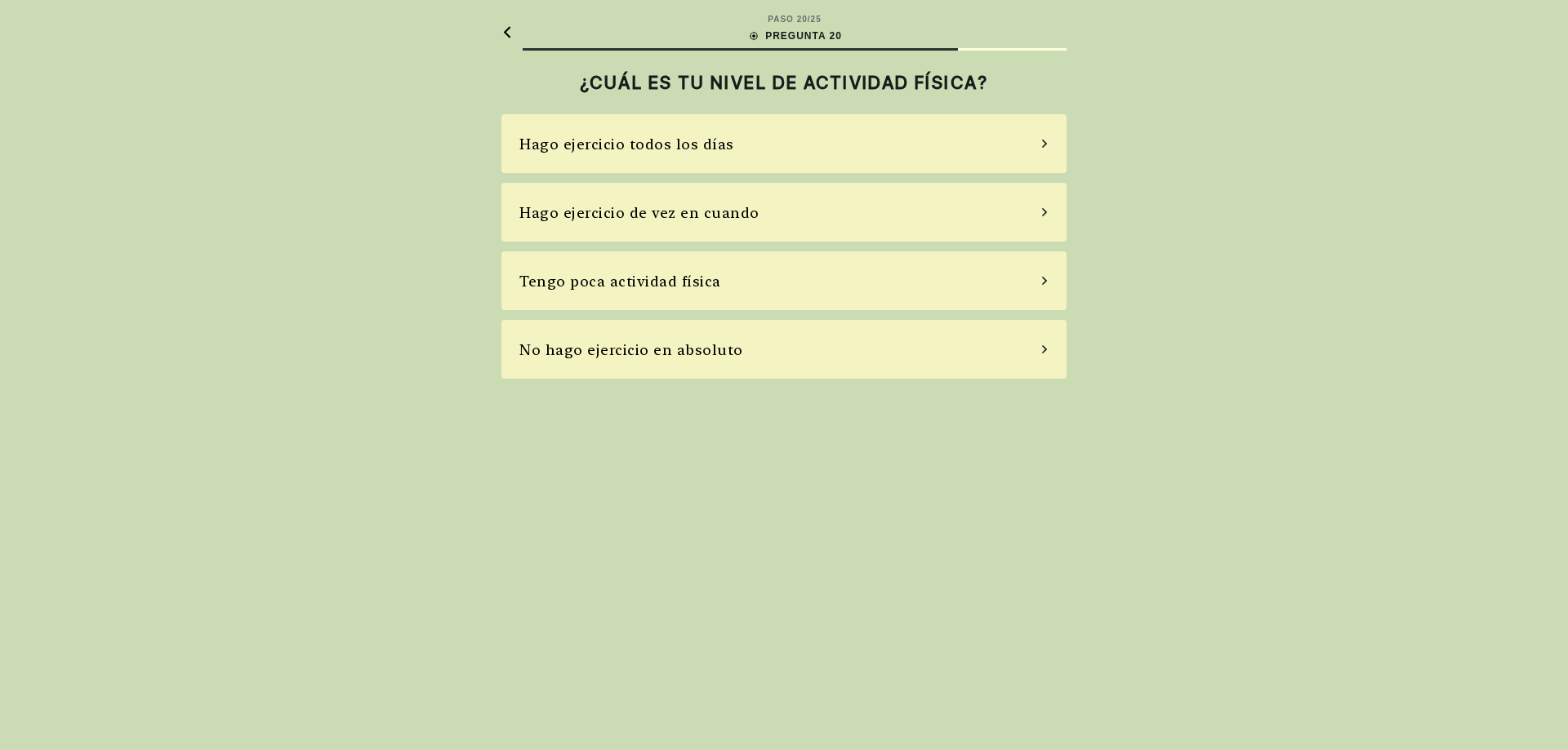
click at [740, 229] on div "Hago ejercicio de vez en cuando" at bounding box center [784, 212] width 566 height 59
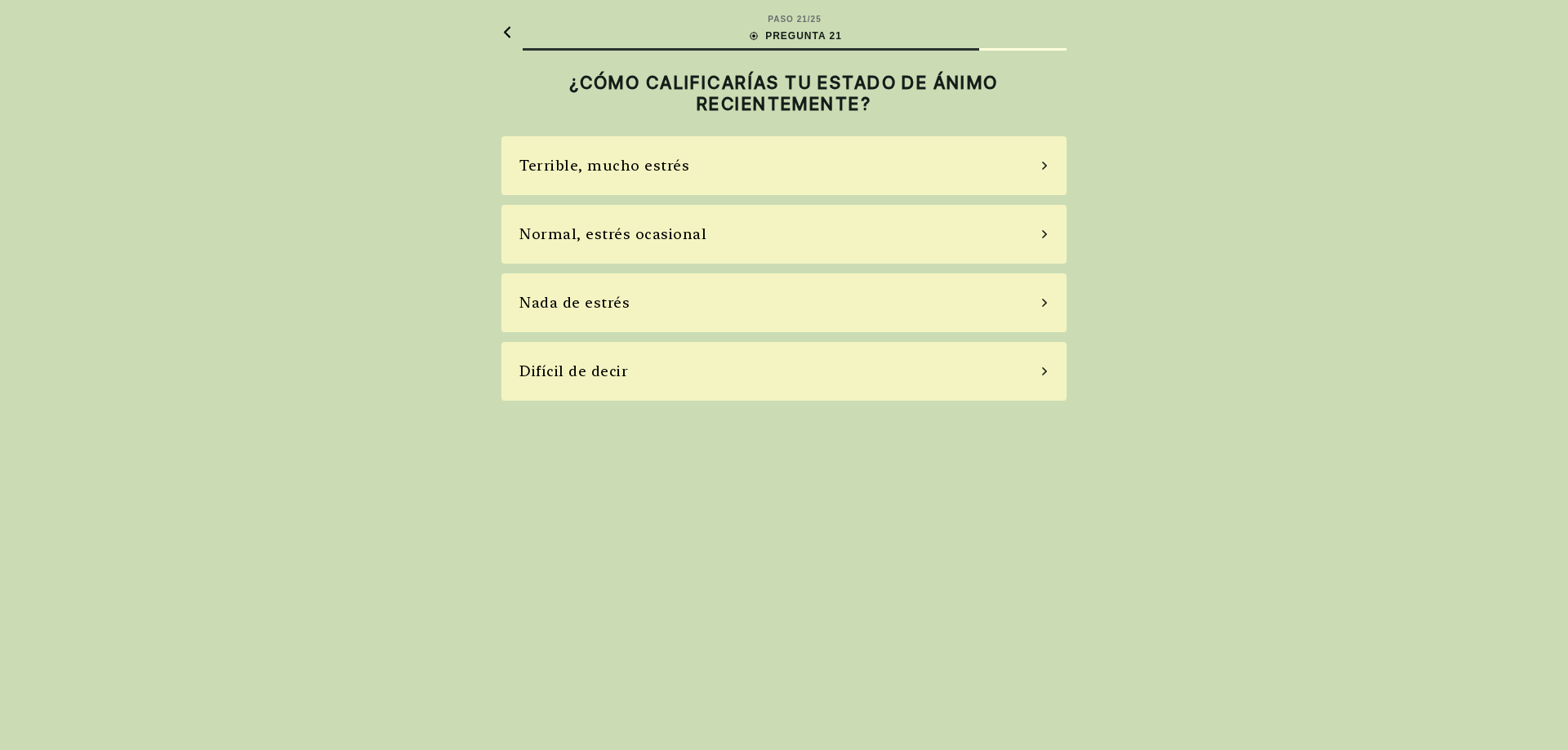
click at [668, 252] on div "Normal, estrés ocasional" at bounding box center [784, 234] width 566 height 59
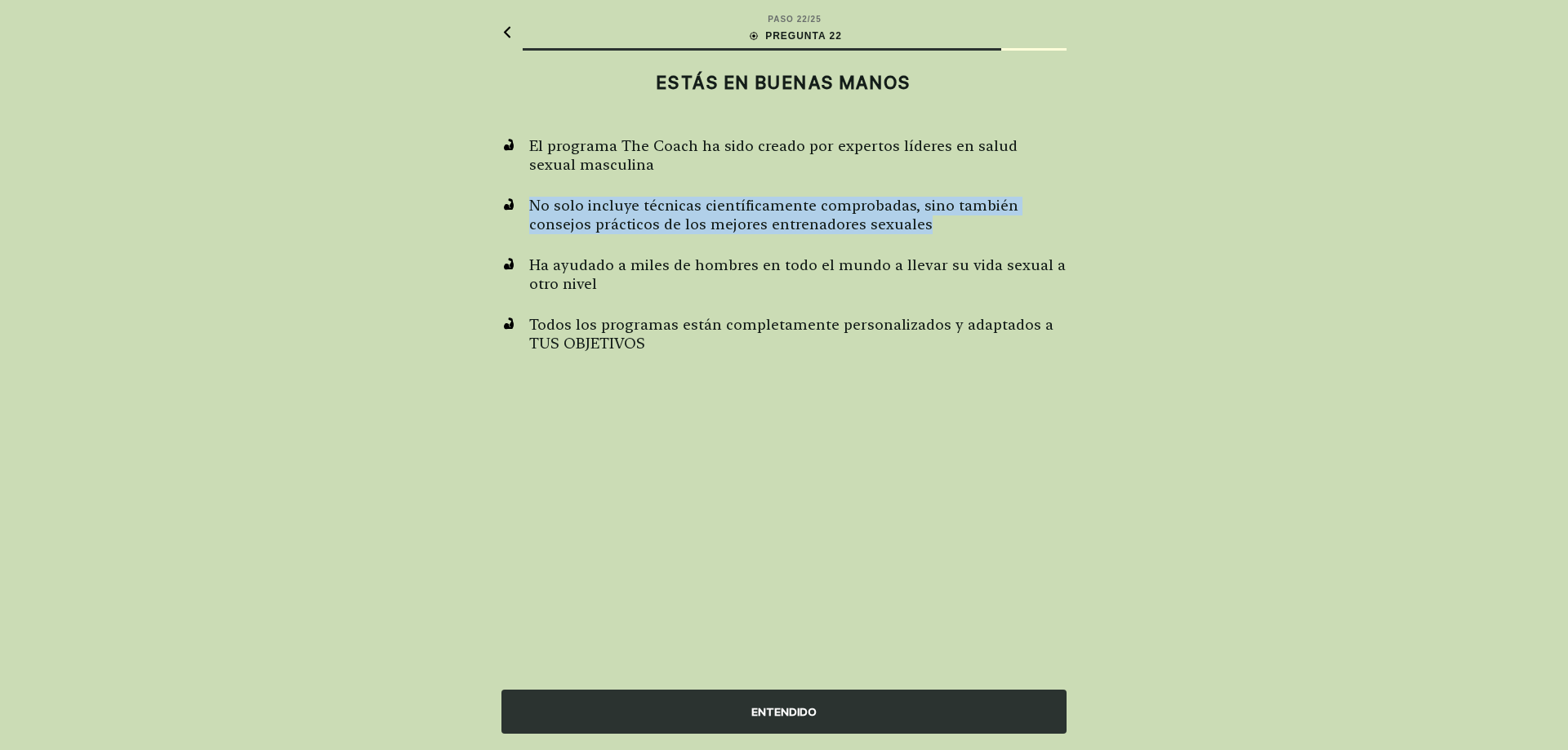
drag, startPoint x: 534, startPoint y: 213, endPoint x: 825, endPoint y: 234, distance: 291.8
click at [876, 229] on span "No solo incluye técnicas científicamente comprobadas, sino también consejos prá…" at bounding box center [798, 216] width 537 height 37
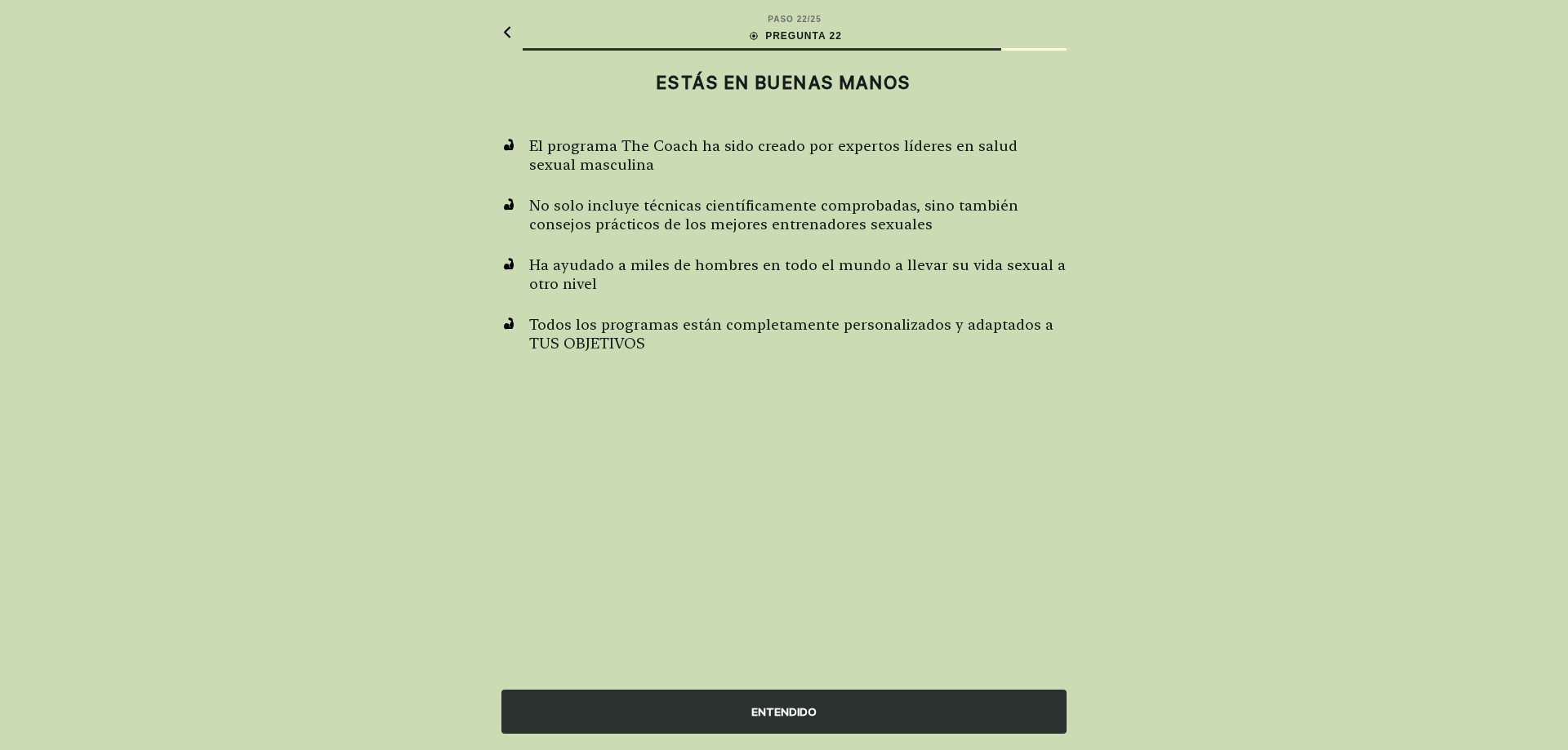
drag, startPoint x: 619, startPoint y: 265, endPoint x: 586, endPoint y: 274, distance: 34.2
click at [615, 270] on span "Ha ayudado a miles de hombres en todo el mundo a llevar su vida sexual a otro n…" at bounding box center [798, 274] width 537 height 37
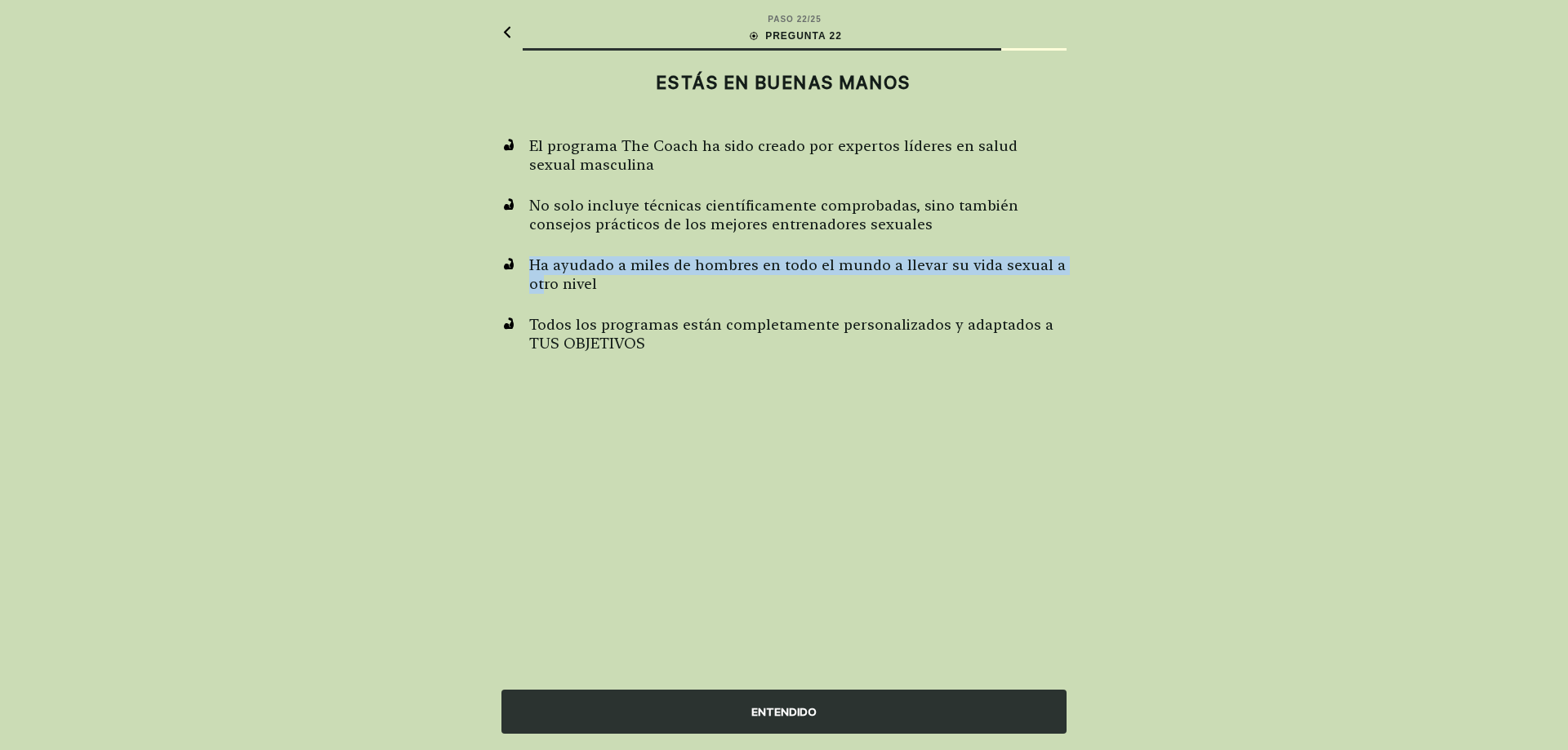
drag, startPoint x: 544, startPoint y: 281, endPoint x: 526, endPoint y: 274, distance: 19.3
click at [526, 274] on div "Ha ayudado a miles de hombres en todo el mundo a llevar su vida sexual a otro n…" at bounding box center [784, 274] width 566 height 37
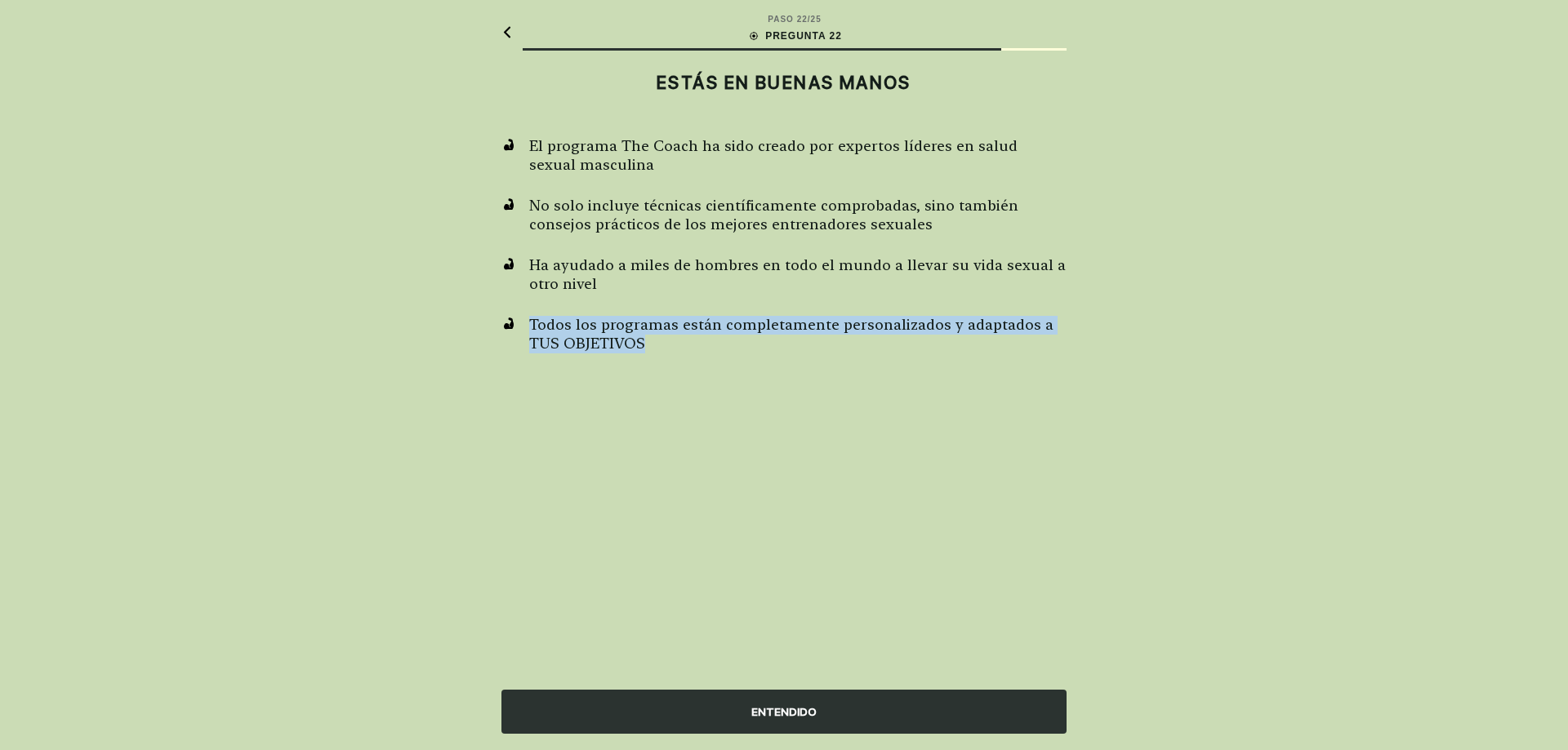
drag, startPoint x: 530, startPoint y: 312, endPoint x: 722, endPoint y: 362, distance: 198.4
click at [722, 362] on div "El programa The Coach ha sido creado por expertos líderes en salud sexual mascu…" at bounding box center [784, 294] width 566 height 313
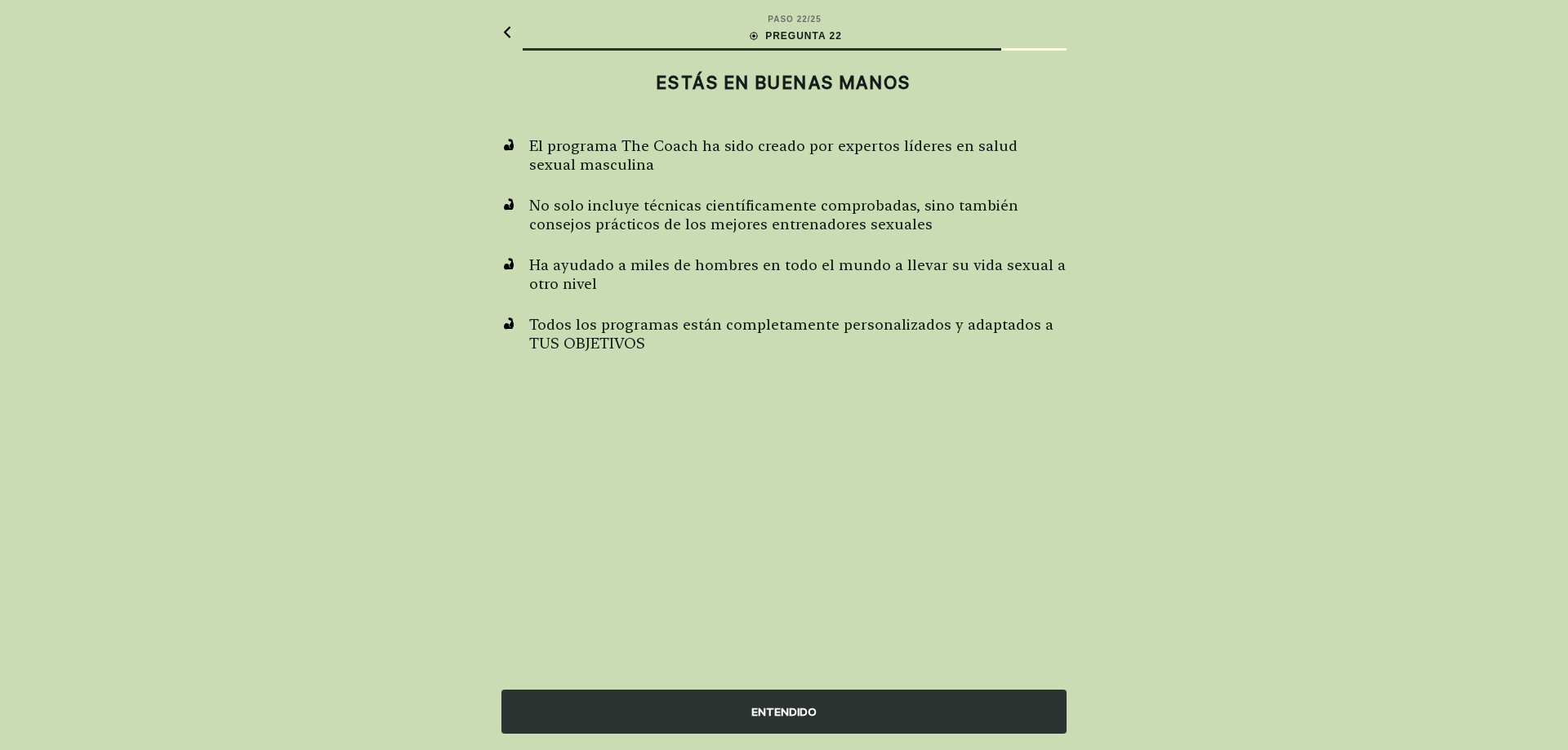
click at [841, 712] on div "ENTENDIDO" at bounding box center [784, 712] width 566 height 44
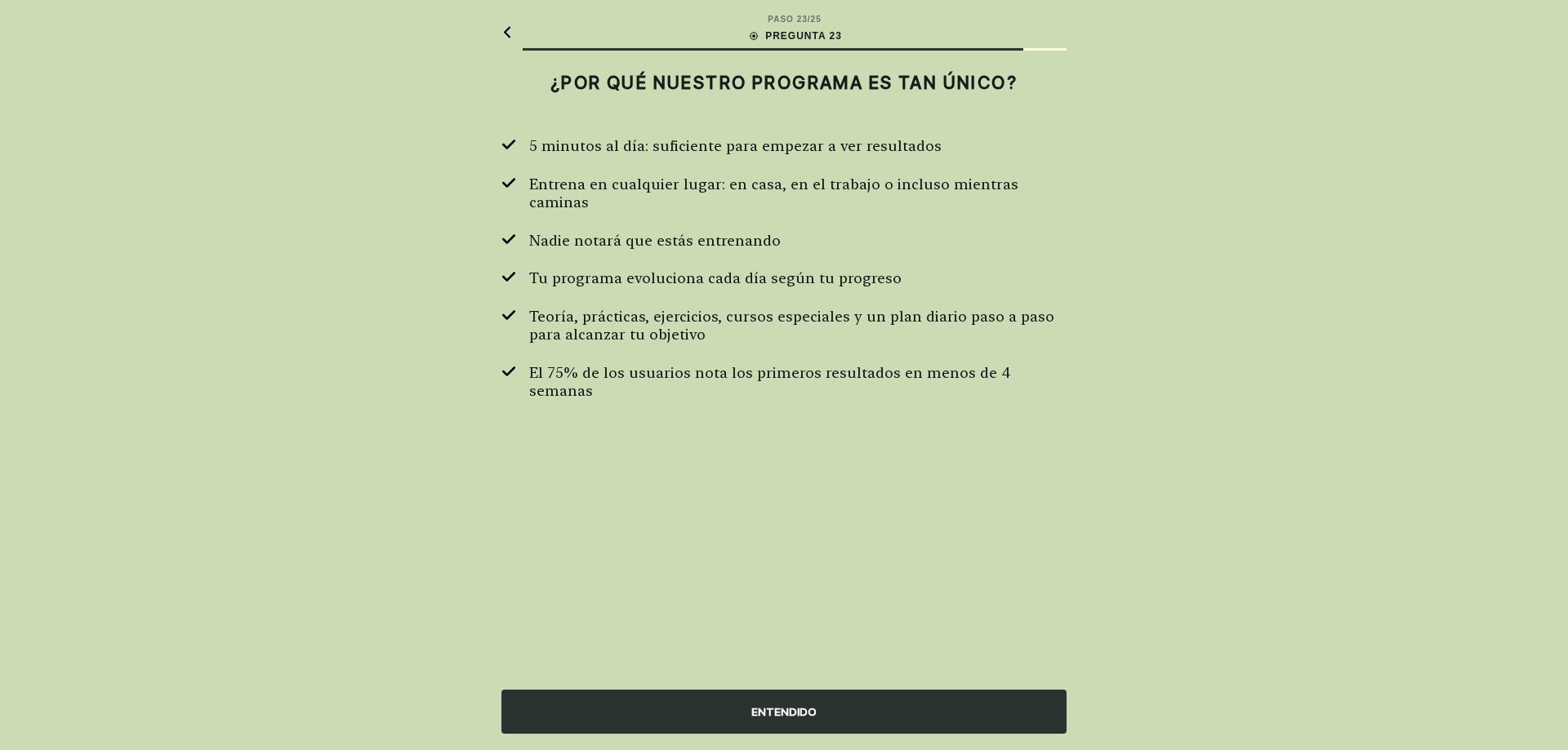
click at [813, 707] on div "ENTENDIDO" at bounding box center [784, 712] width 566 height 44
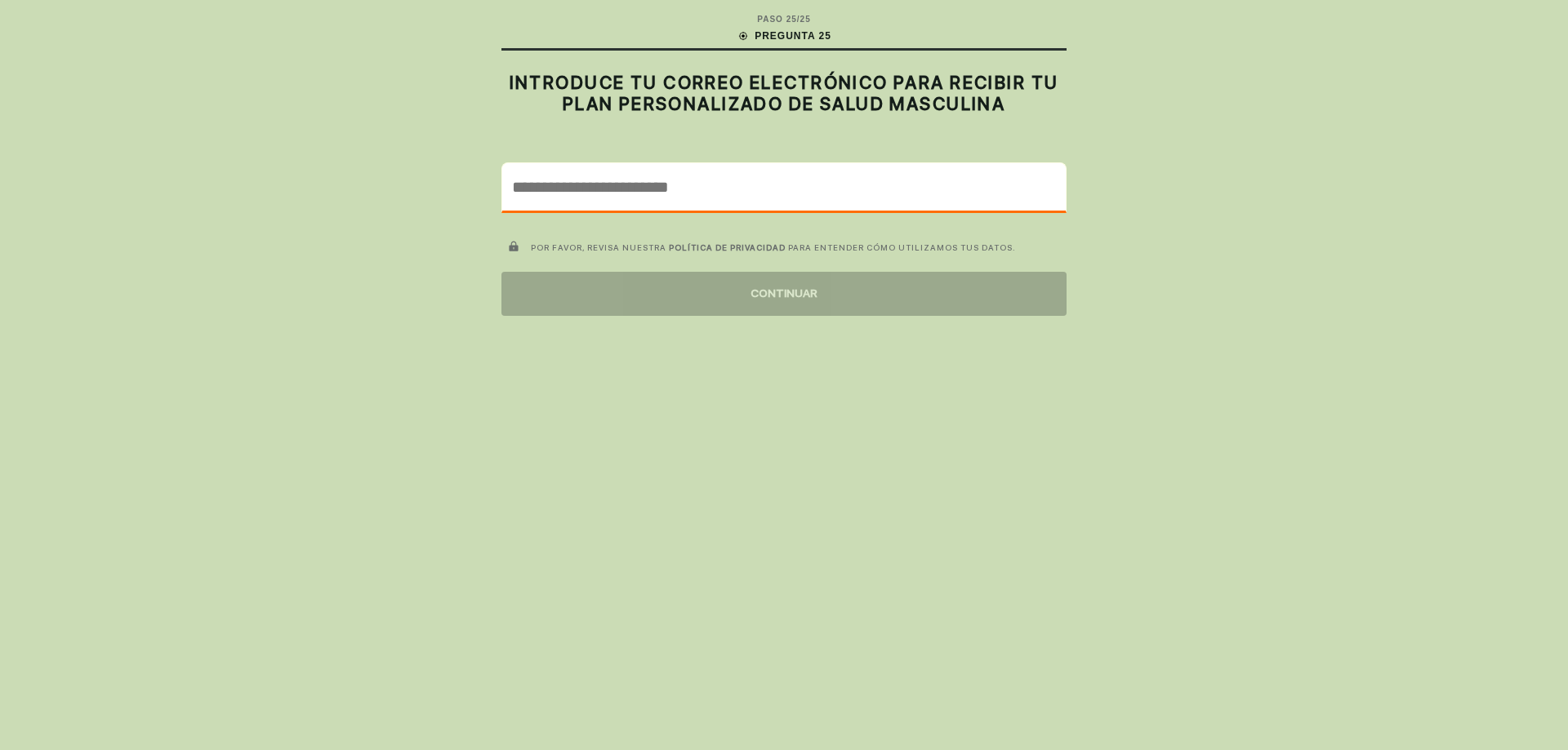
click at [760, 195] on input "email" at bounding box center [784, 187] width 564 height 47
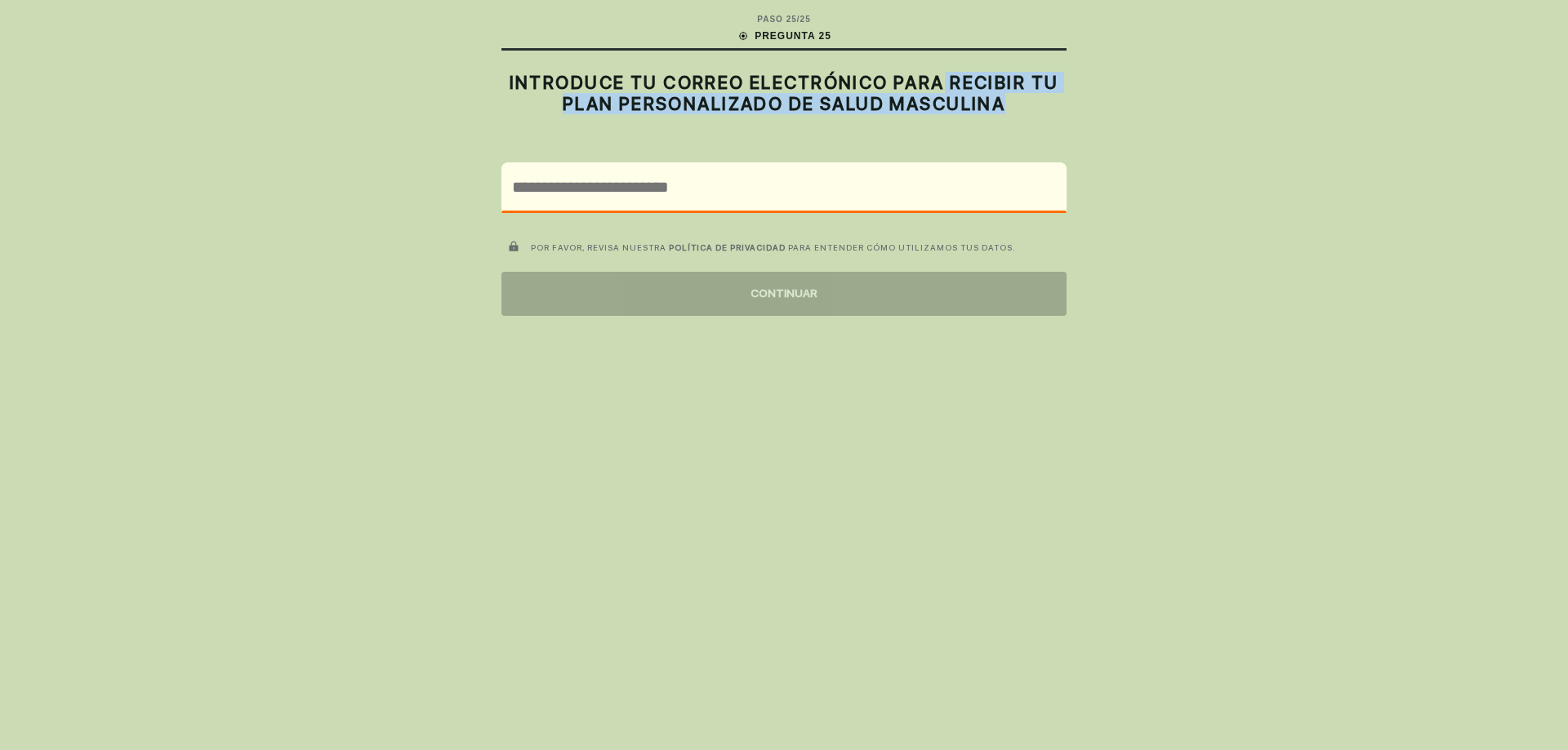
drag, startPoint x: 949, startPoint y: 86, endPoint x: 1048, endPoint y: 120, distance: 104.7
click at [1048, 120] on div "INTRODUCE TU CORREO ELECTRÓNICO PARA RECIBIR TU PLAN PERSONALIZADO DE SALUD MAS…" at bounding box center [784, 100] width 566 height 72
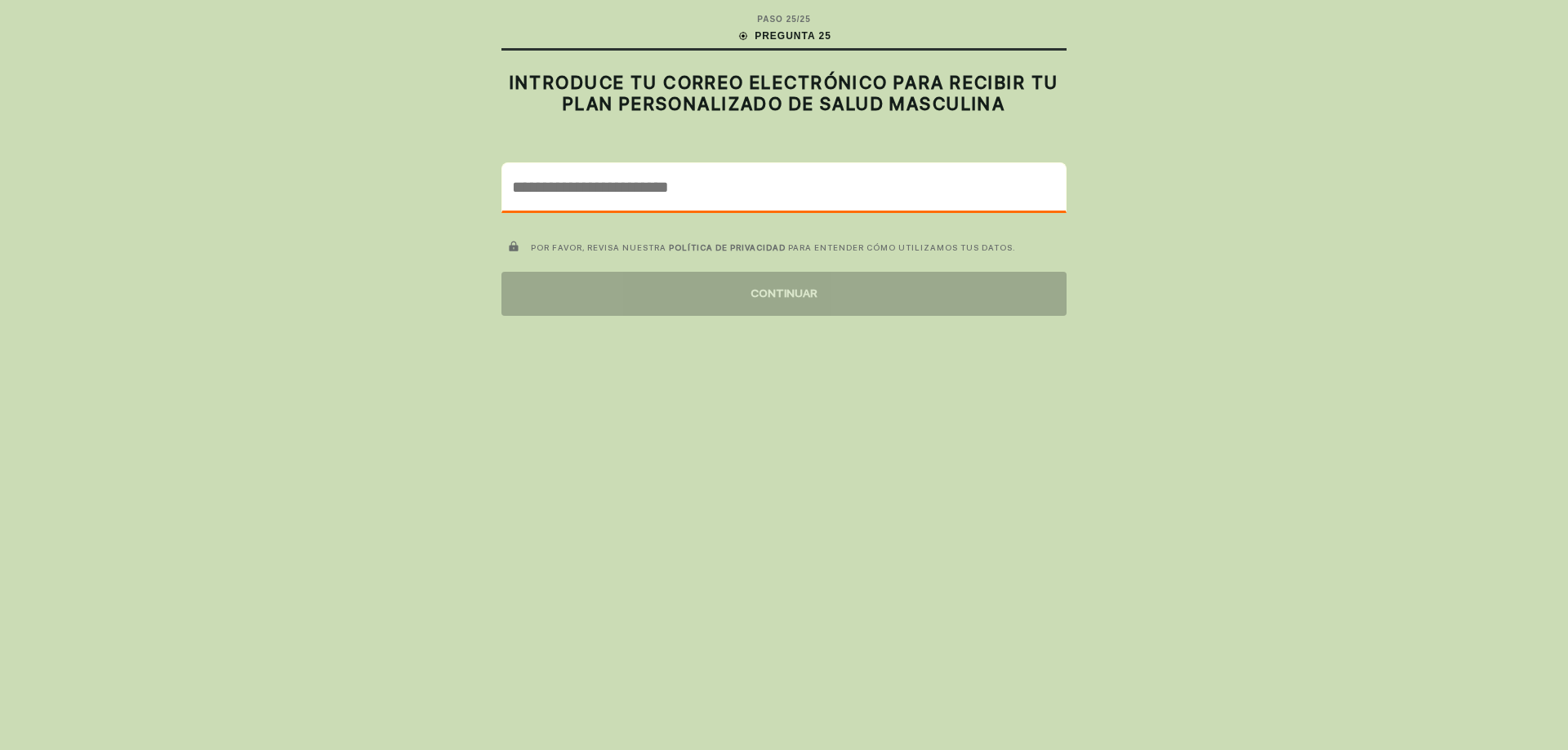
click at [707, 196] on input "email" at bounding box center [784, 187] width 564 height 47
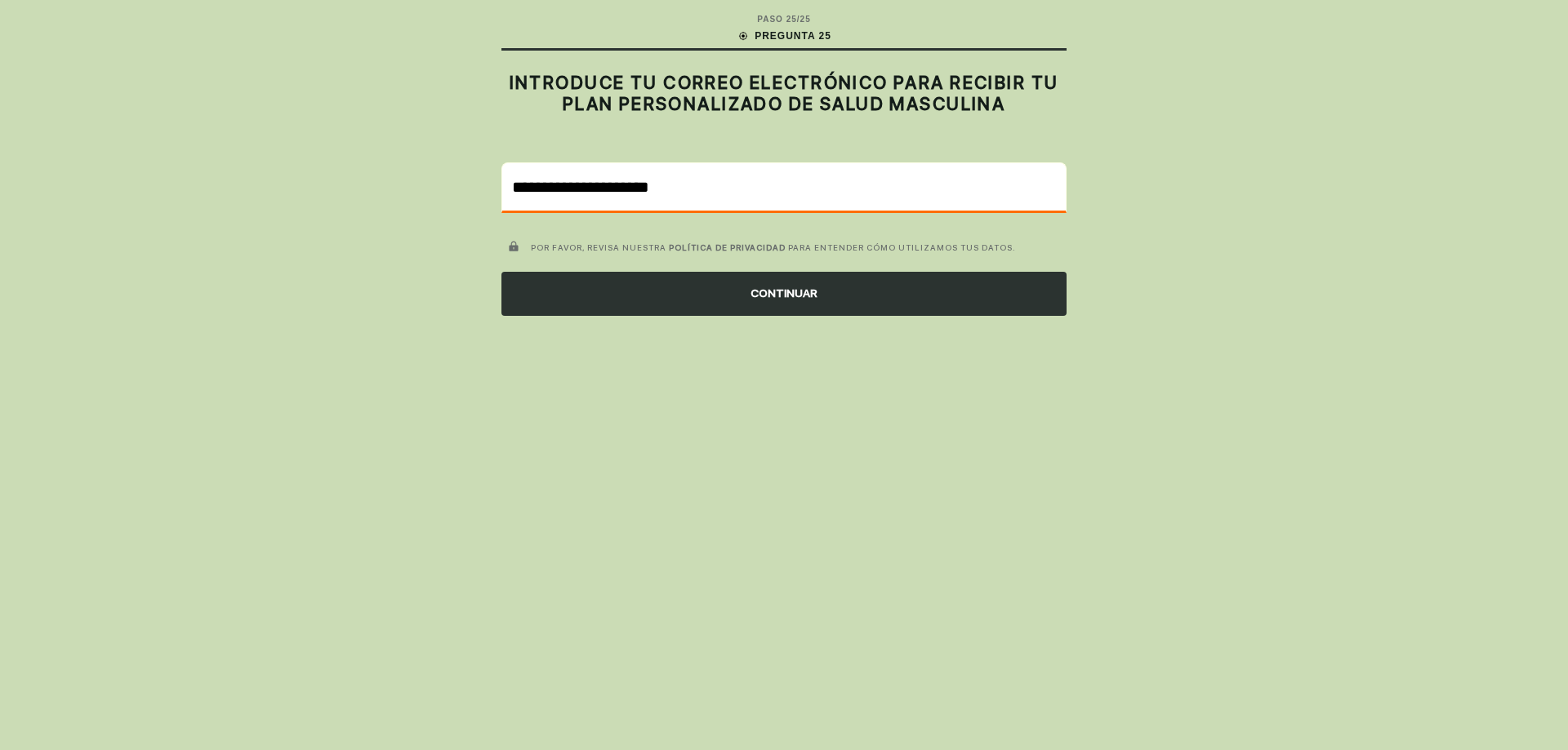
type input "**********"
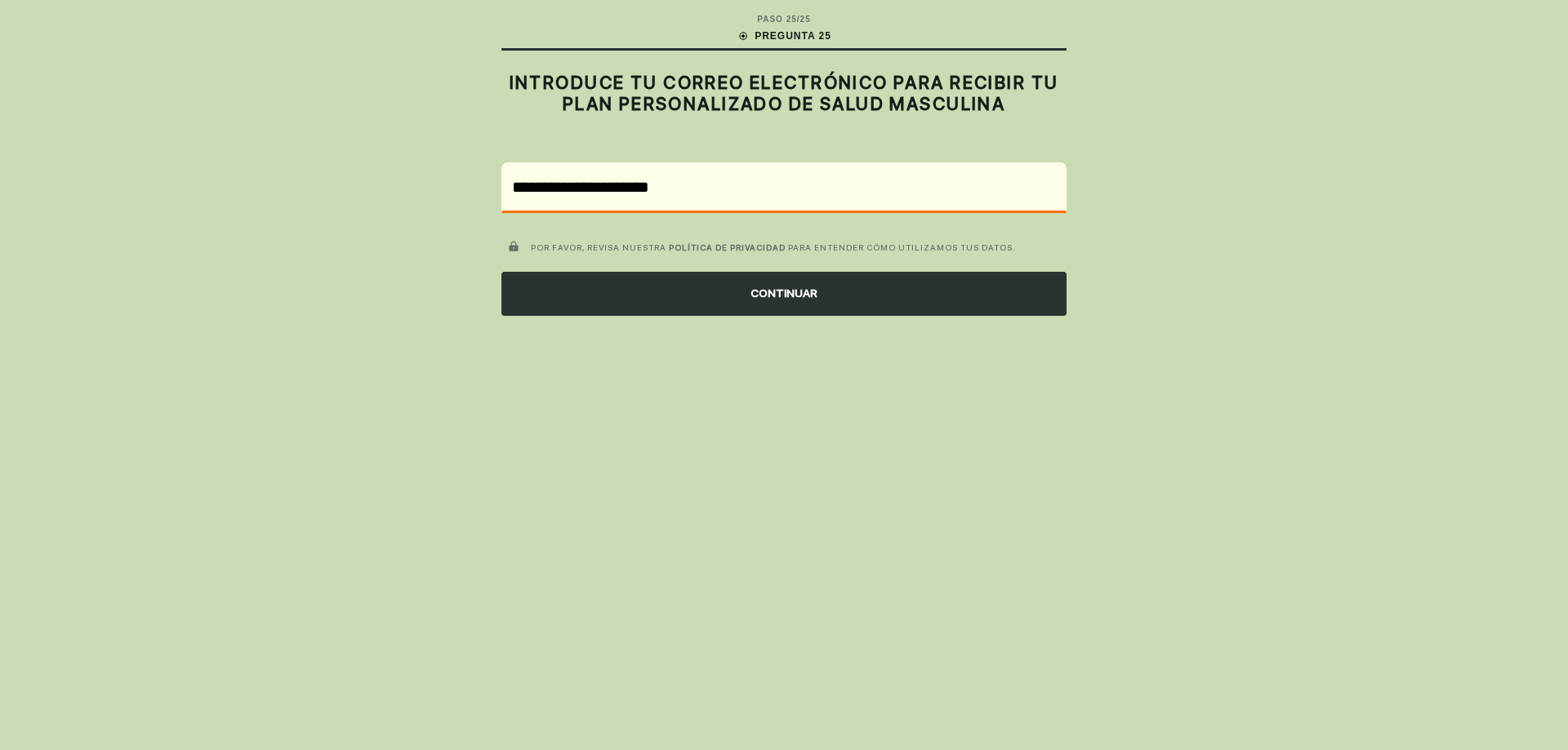
click at [738, 292] on div "CONTINUAR" at bounding box center [784, 294] width 566 height 44
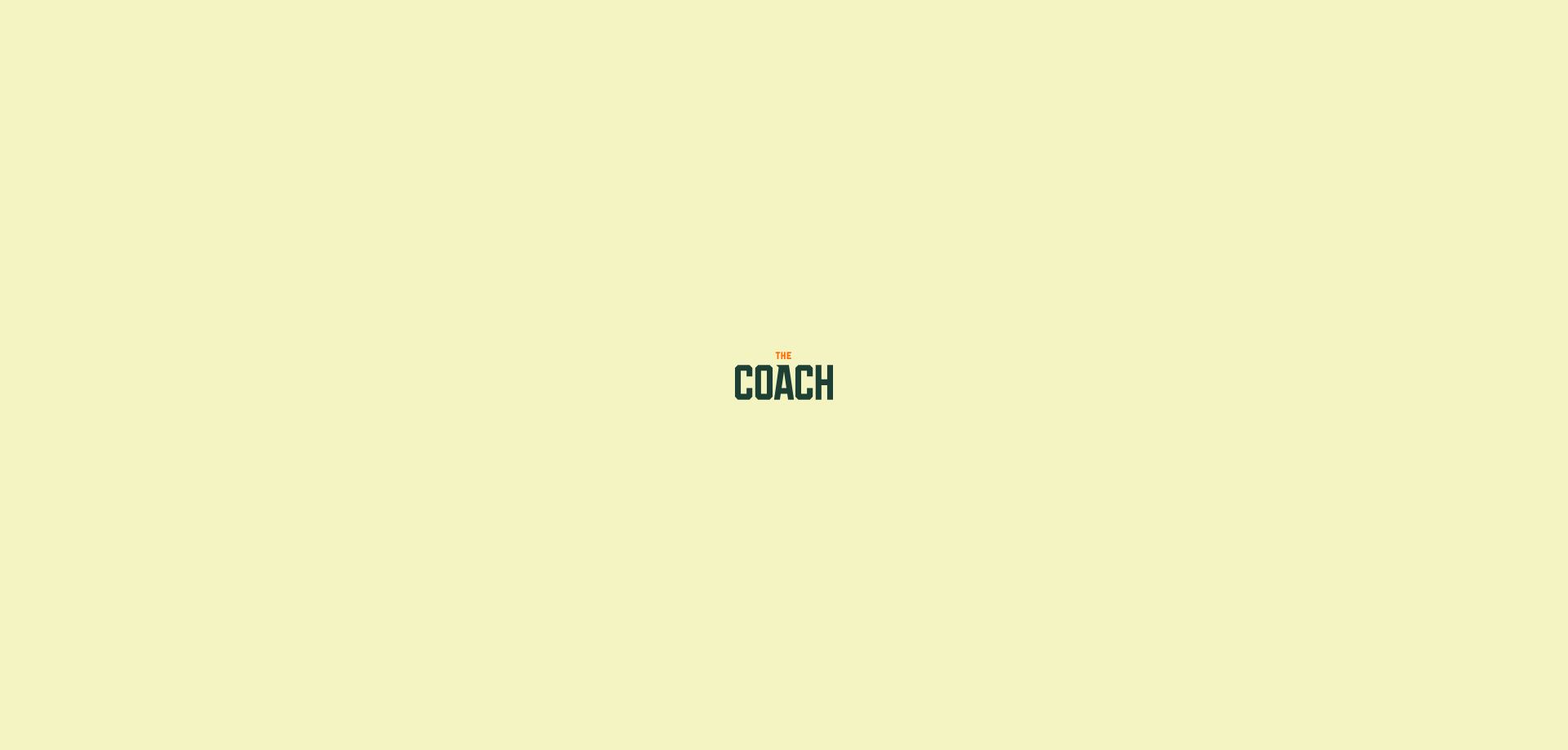
click at [691, 300] on div at bounding box center [784, 375] width 1568 height 750
click at [781, 380] on icon at bounding box center [784, 383] width 19 height 35
drag, startPoint x: 691, startPoint y: 332, endPoint x: 873, endPoint y: 389, distance: 190.7
click at [873, 389] on div at bounding box center [784, 375] width 1568 height 750
drag, startPoint x: 726, startPoint y: 304, endPoint x: 888, endPoint y: 346, distance: 167.4
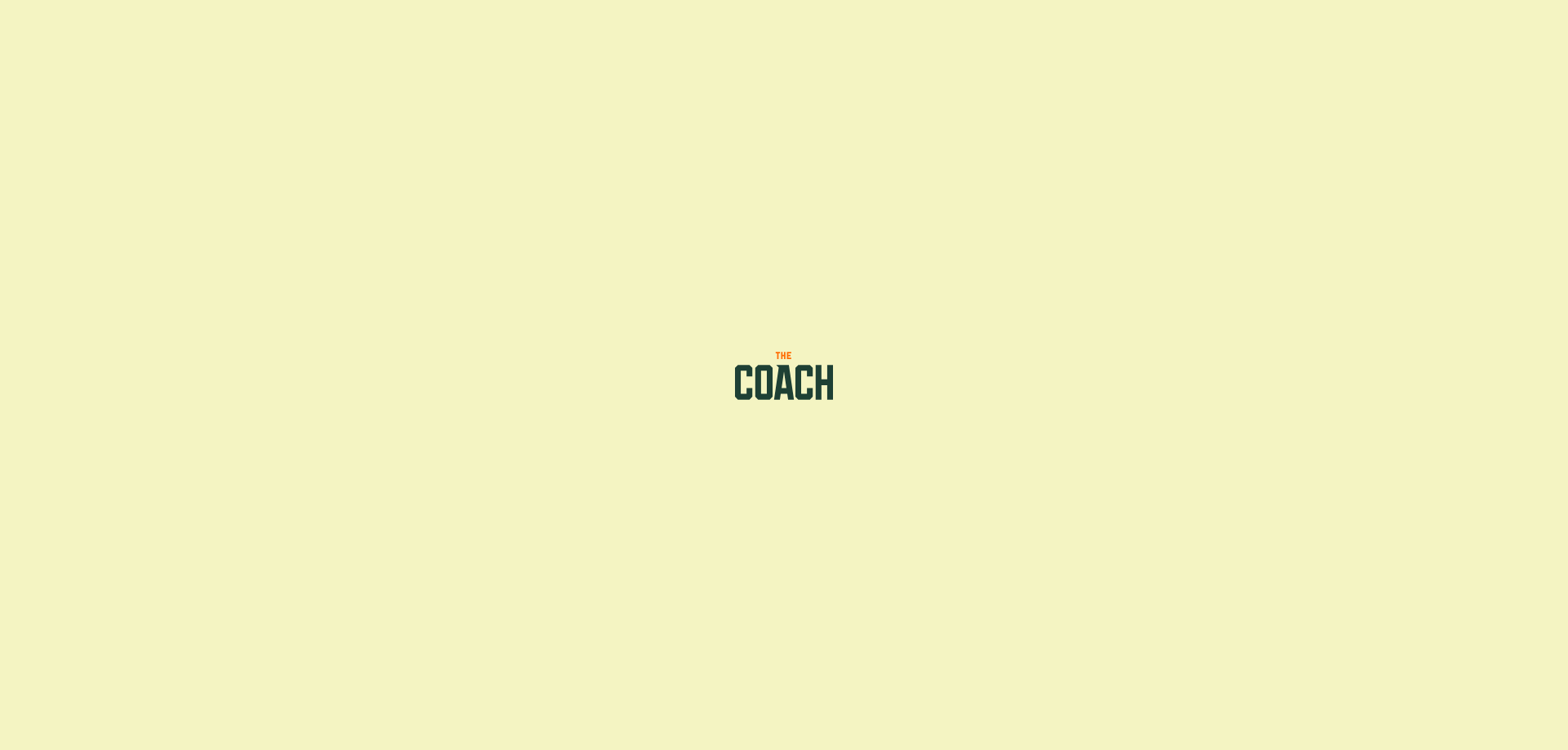
click at [880, 348] on div at bounding box center [784, 375] width 1568 height 750
drag, startPoint x: 718, startPoint y: 352, endPoint x: 876, endPoint y: 379, distance: 160.3
click at [886, 383] on div at bounding box center [784, 375] width 1568 height 750
click at [803, 376] on icon at bounding box center [784, 376] width 107 height 52
click at [798, 361] on icon at bounding box center [784, 376] width 107 height 52
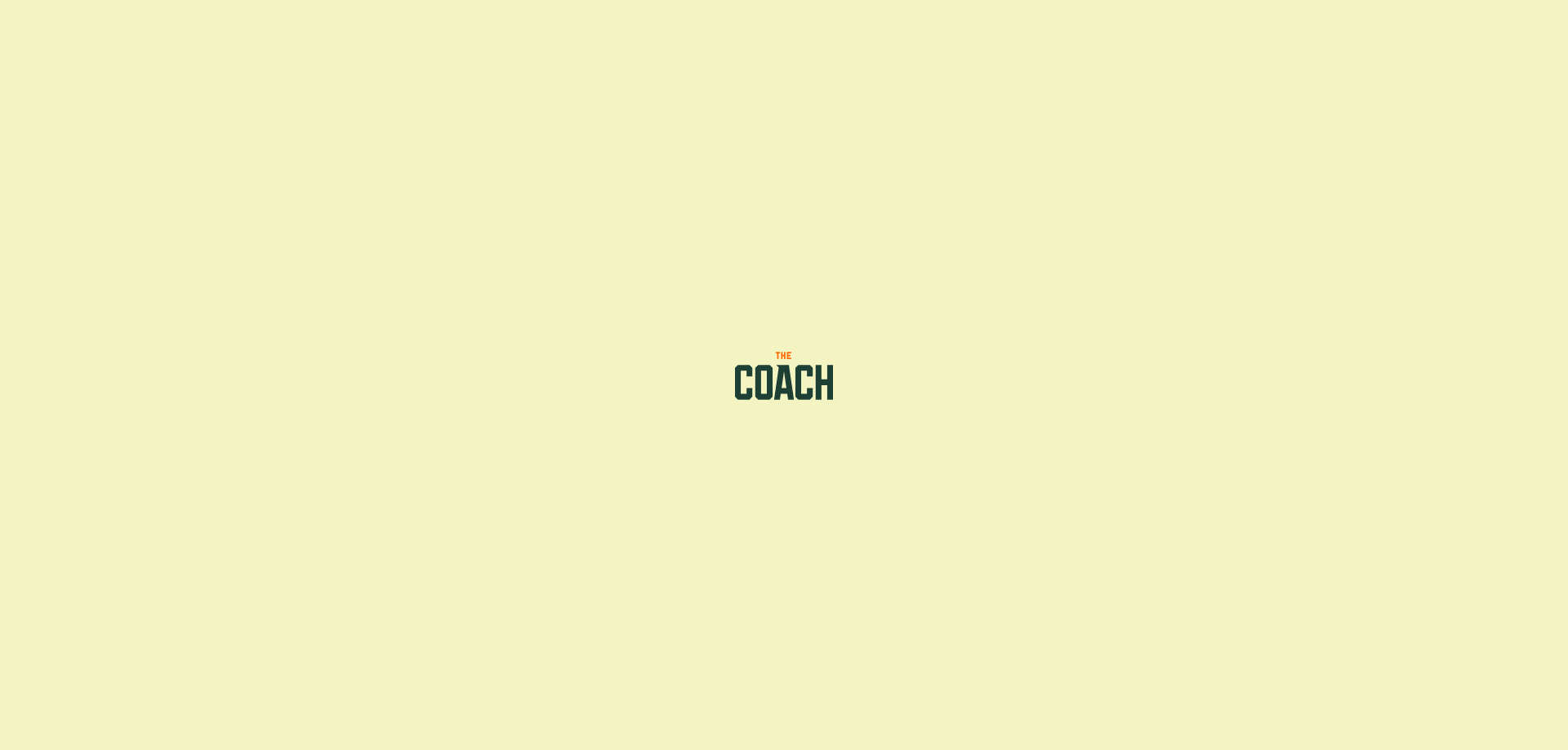
click at [782, 353] on icon at bounding box center [784, 356] width 15 height 8
click at [639, 151] on div at bounding box center [784, 375] width 1568 height 750
